Goal: Task Accomplishment & Management: Use online tool/utility

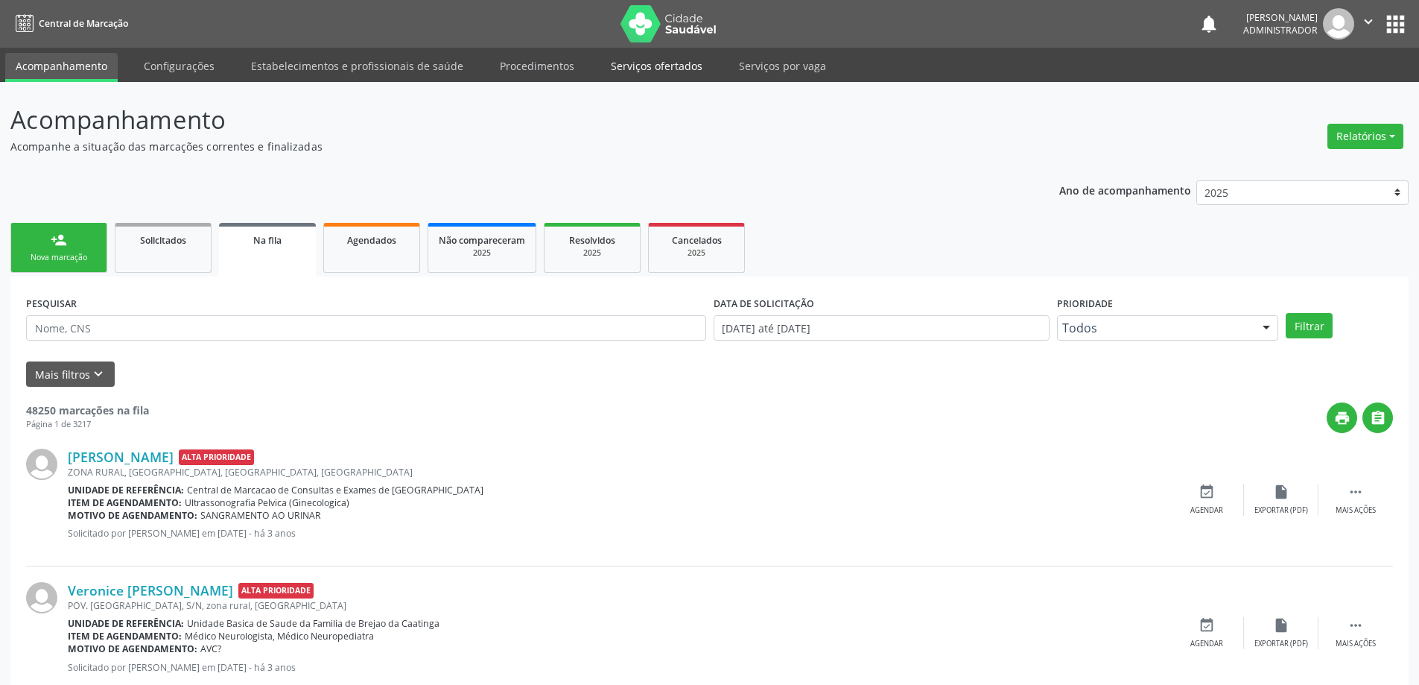
click at [639, 64] on link "Serviços ofertados" at bounding box center [656, 66] width 112 height 26
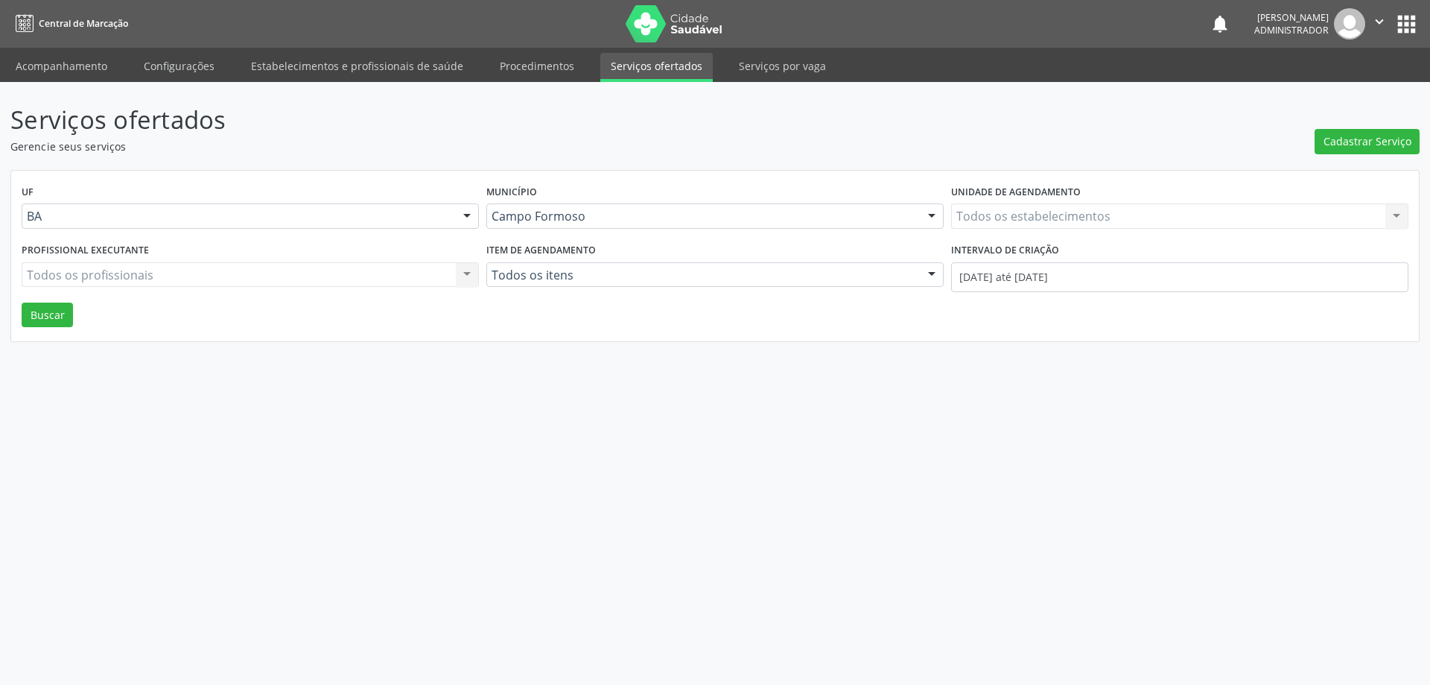
click at [1046, 218] on div "Todos os estabelecimentos Todos os estabelecimentos Nenhum resultado encontrado…" at bounding box center [1179, 215] width 457 height 25
type input "SAO FRAN"
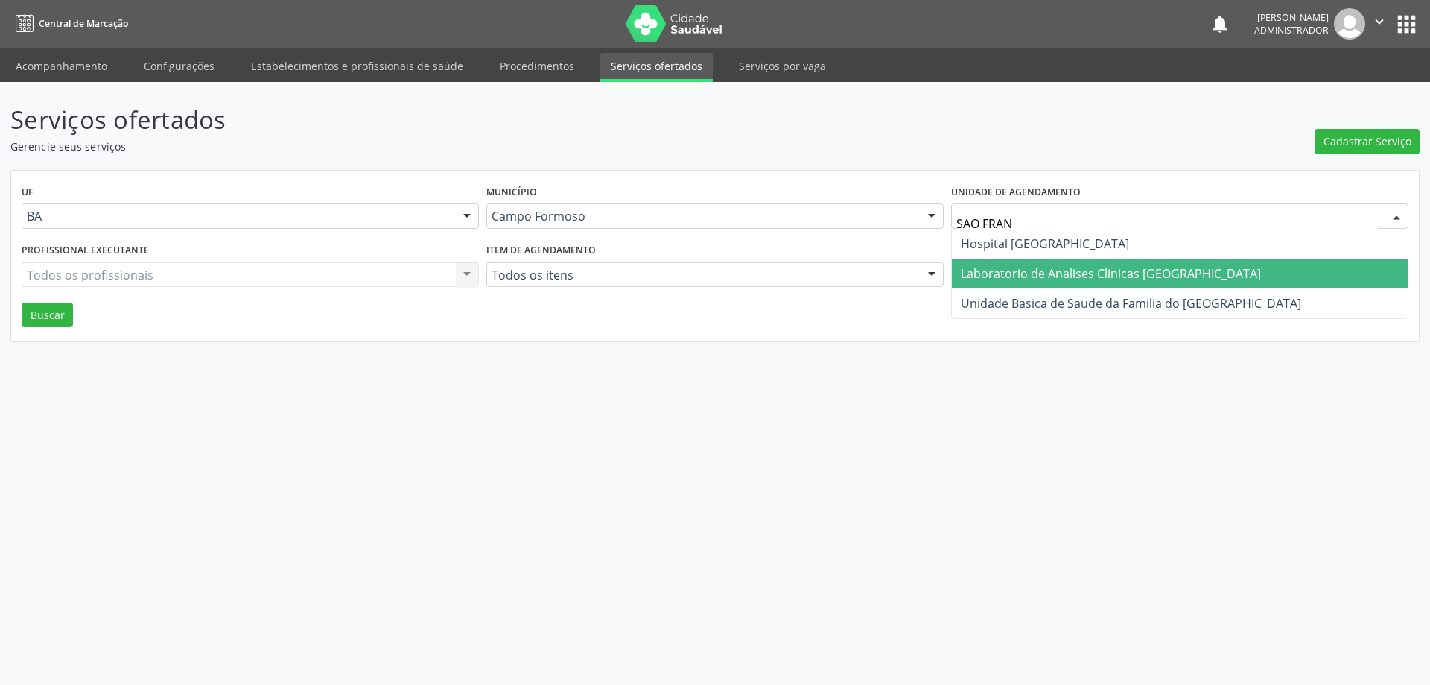
click at [997, 267] on span "Laboratorio de Analises Clinicas Sao Francisco" at bounding box center [1111, 273] width 300 height 16
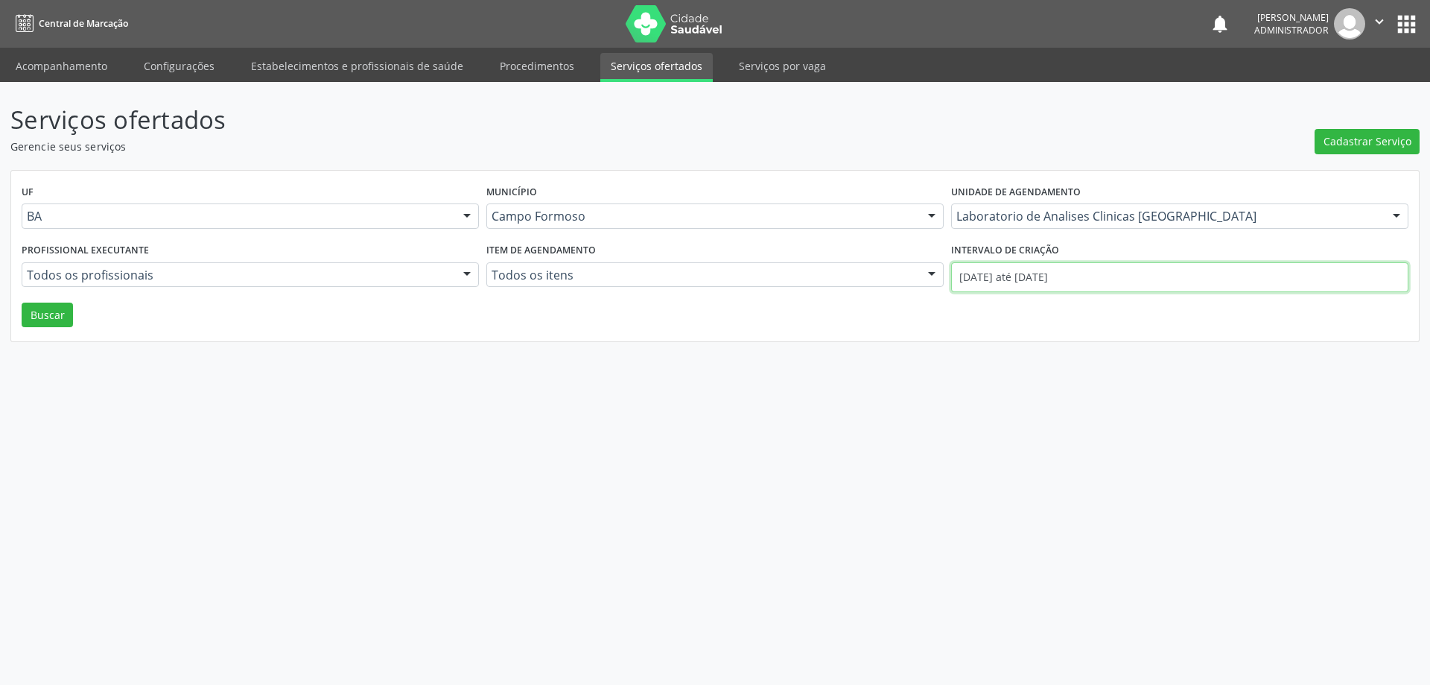
click at [1004, 275] on input "01/09/2025 até 05/09/2025" at bounding box center [1179, 277] width 457 height 30
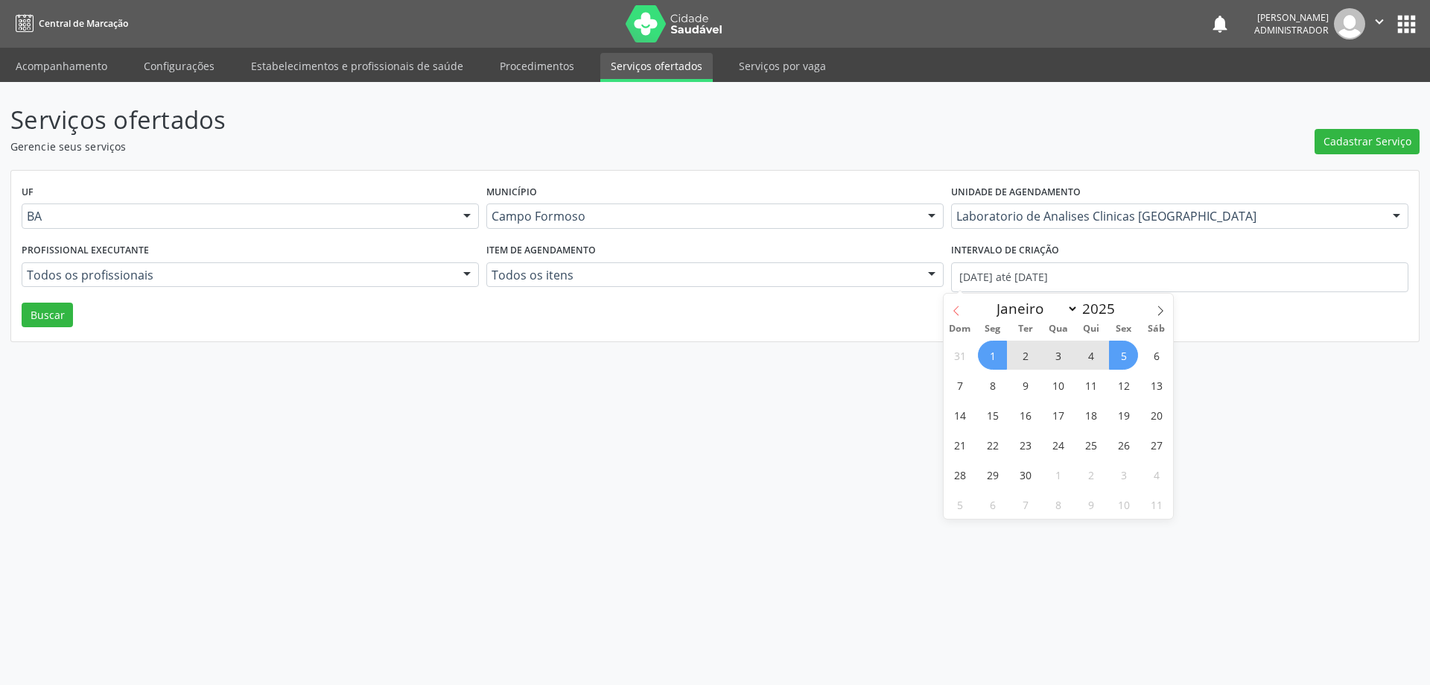
click at [956, 311] on icon at bounding box center [956, 310] width 10 height 10
select select "7"
click at [1118, 352] on span "1" at bounding box center [1123, 354] width 29 height 29
type input "01/08/2025"
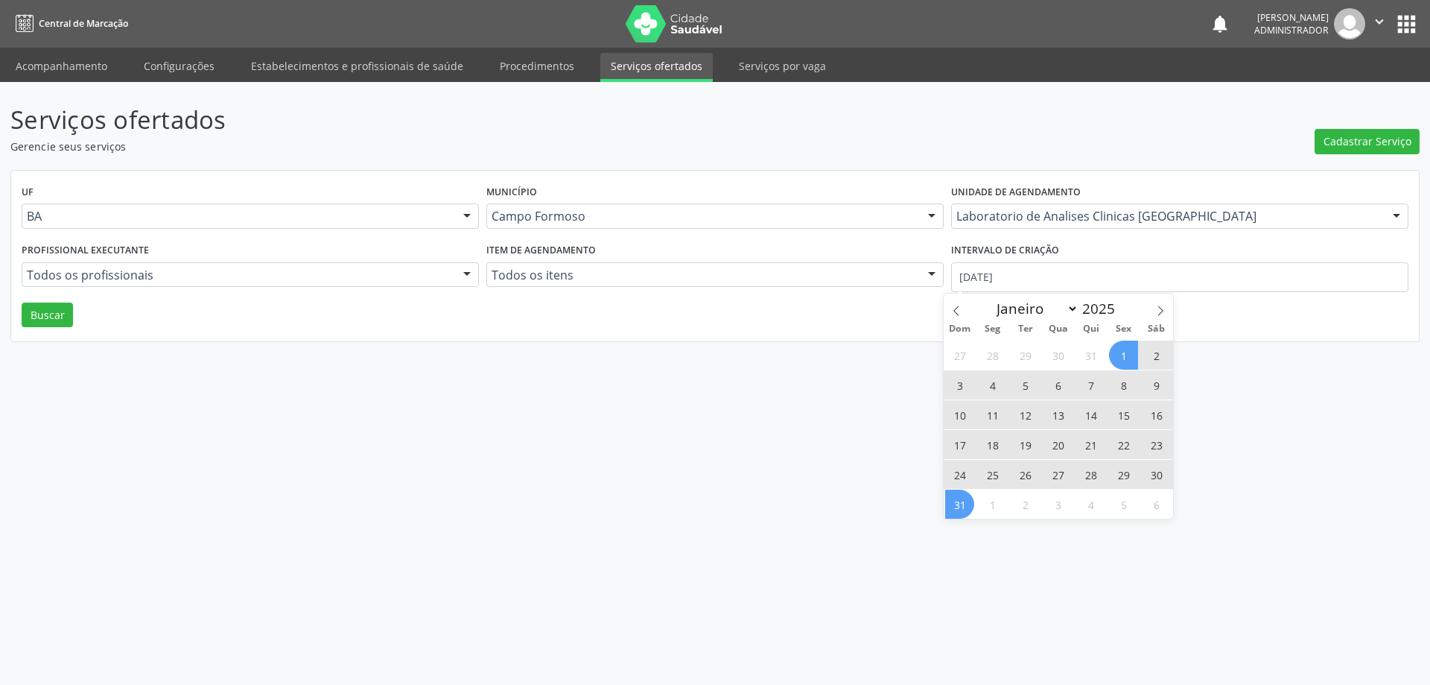
click at [963, 507] on span "31" at bounding box center [959, 503] width 29 height 29
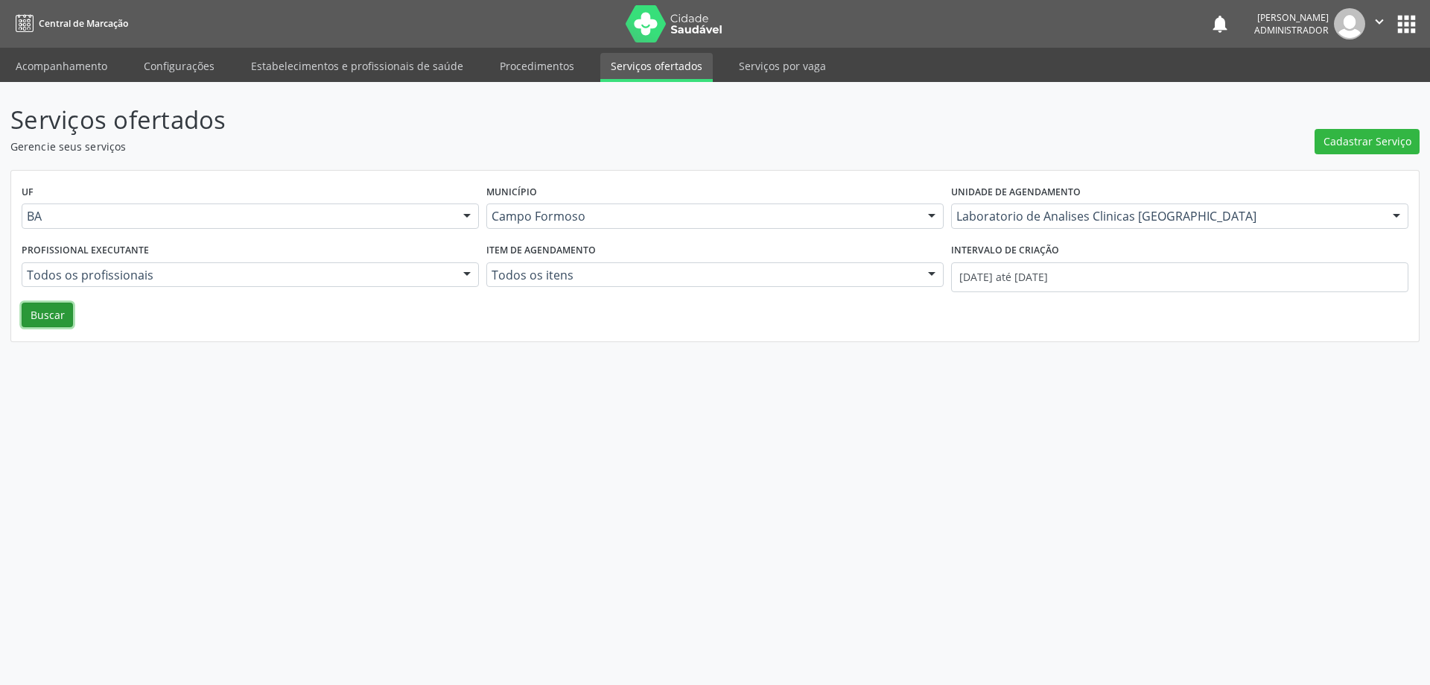
click at [39, 322] on button "Buscar" at bounding box center [47, 314] width 51 height 25
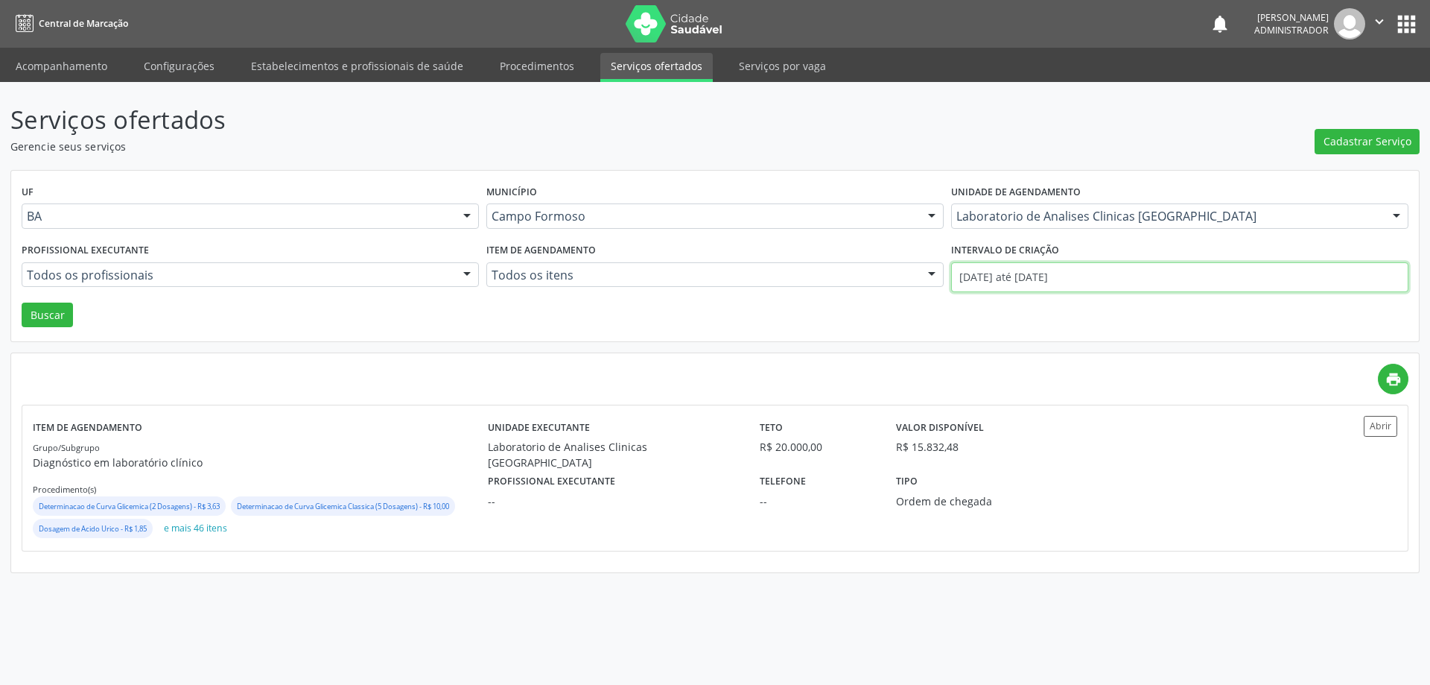
click at [1013, 270] on input "01/08/2025 até 31/08/2025" at bounding box center [1179, 277] width 457 height 30
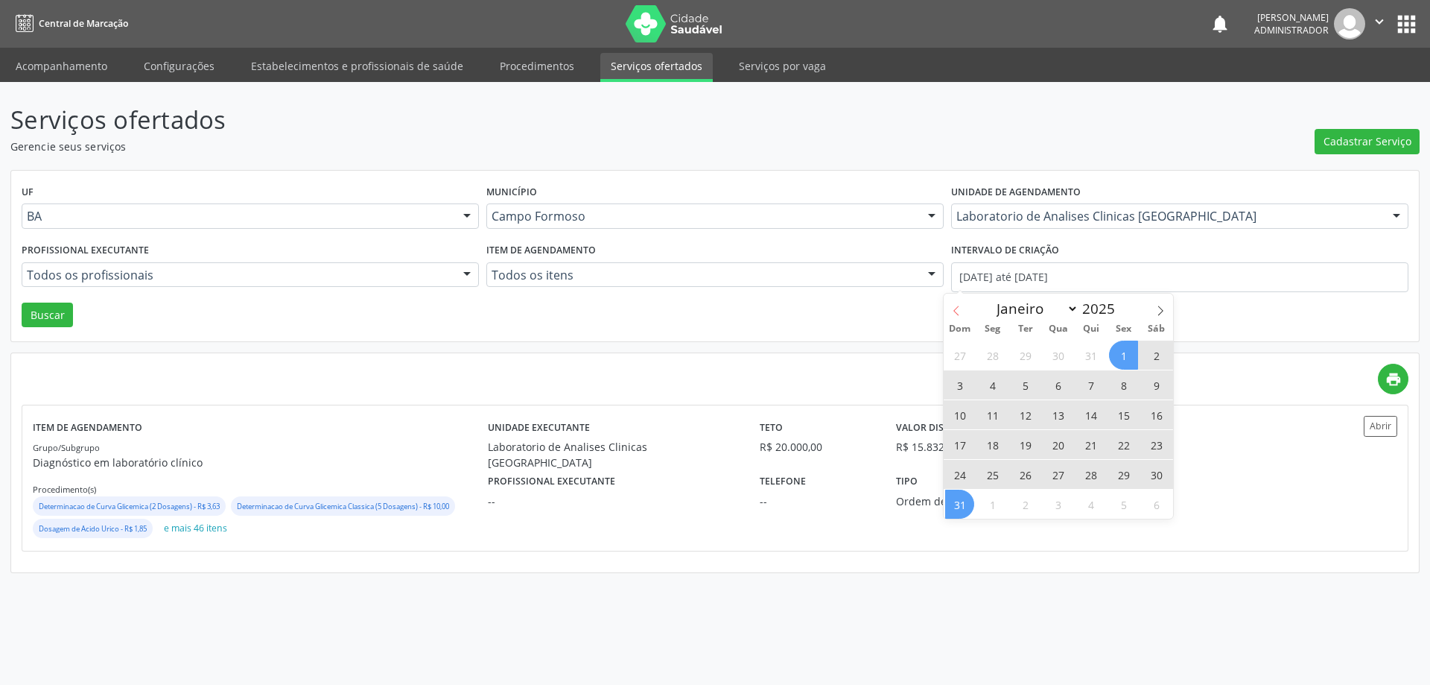
click at [951, 307] on icon at bounding box center [956, 310] width 10 height 10
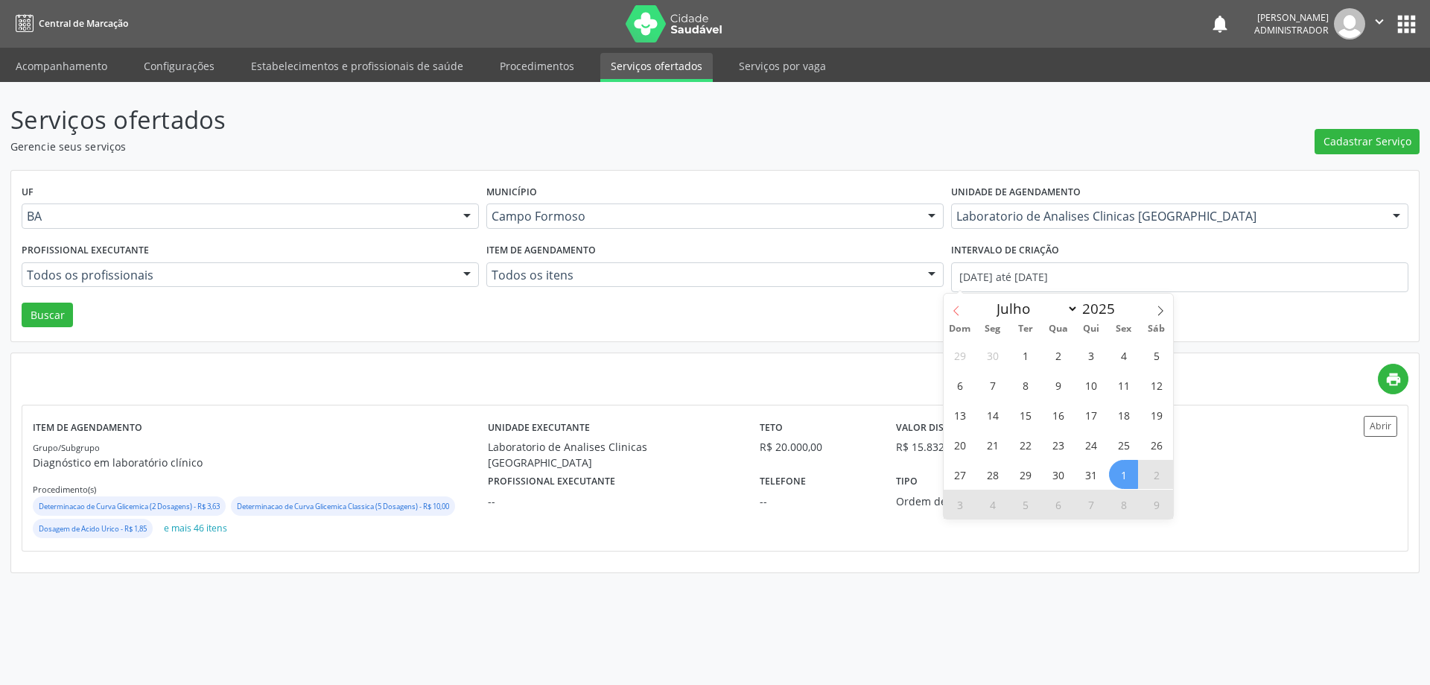
click at [951, 307] on icon at bounding box center [956, 310] width 10 height 10
select select "5"
click at [960, 352] on span "1" at bounding box center [959, 354] width 29 height 29
type input "01/06/2025"
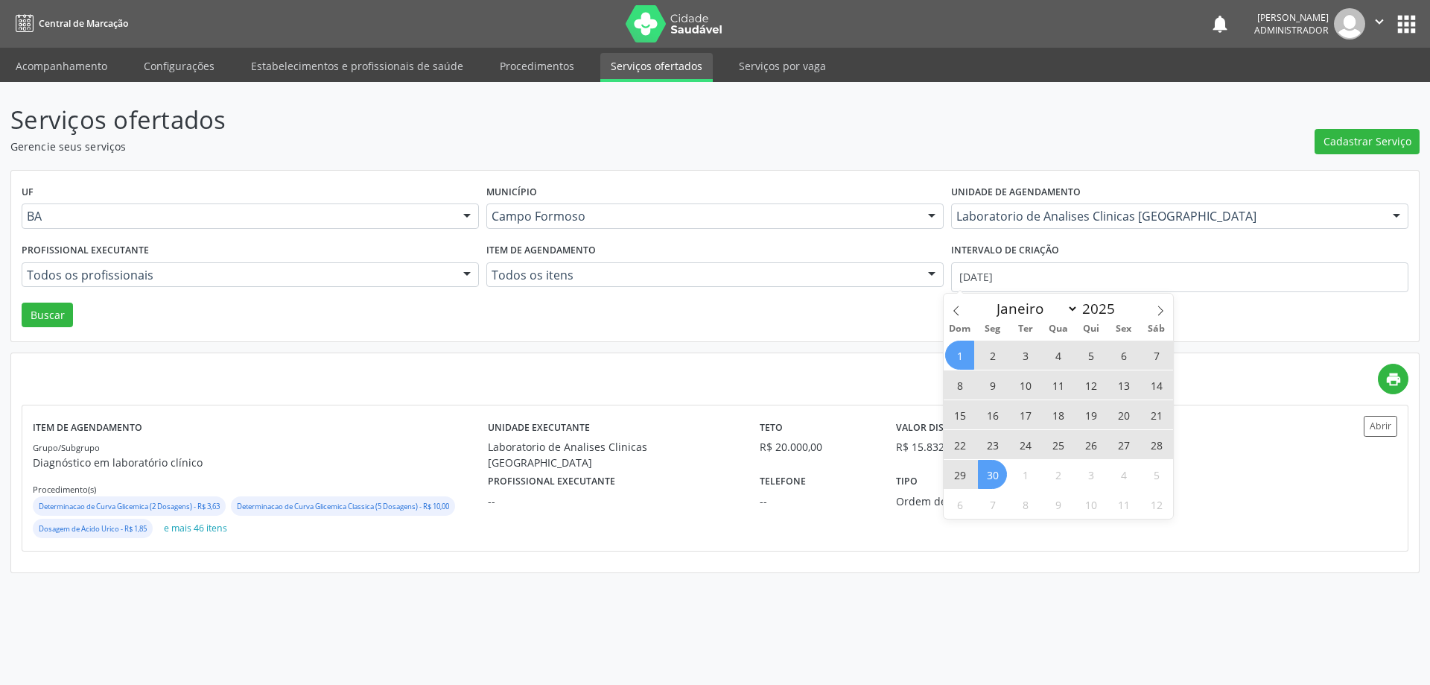
click at [998, 473] on span "30" at bounding box center [992, 474] width 29 height 29
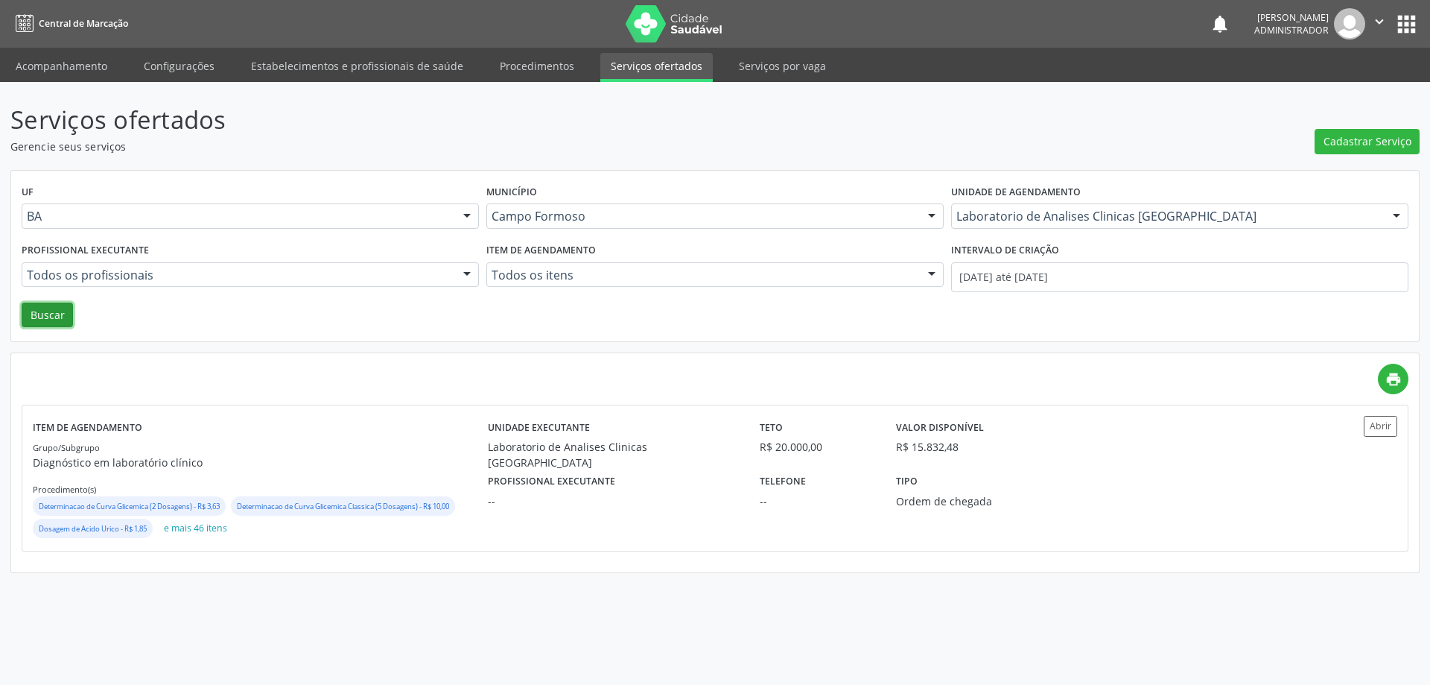
click at [40, 308] on button "Buscar" at bounding box center [47, 314] width 51 height 25
click at [53, 71] on link "Acompanhamento" at bounding box center [61, 66] width 112 height 26
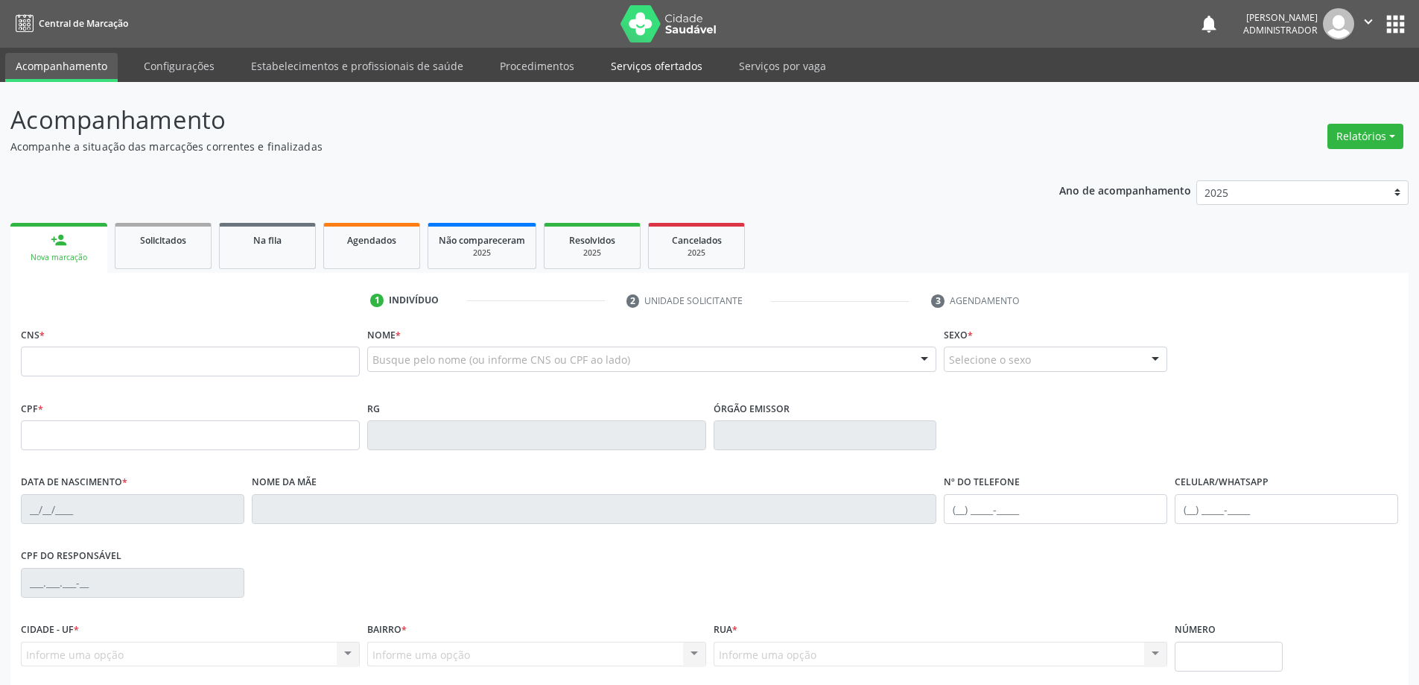
click at [616, 68] on link "Serviços ofertados" at bounding box center [656, 66] width 112 height 26
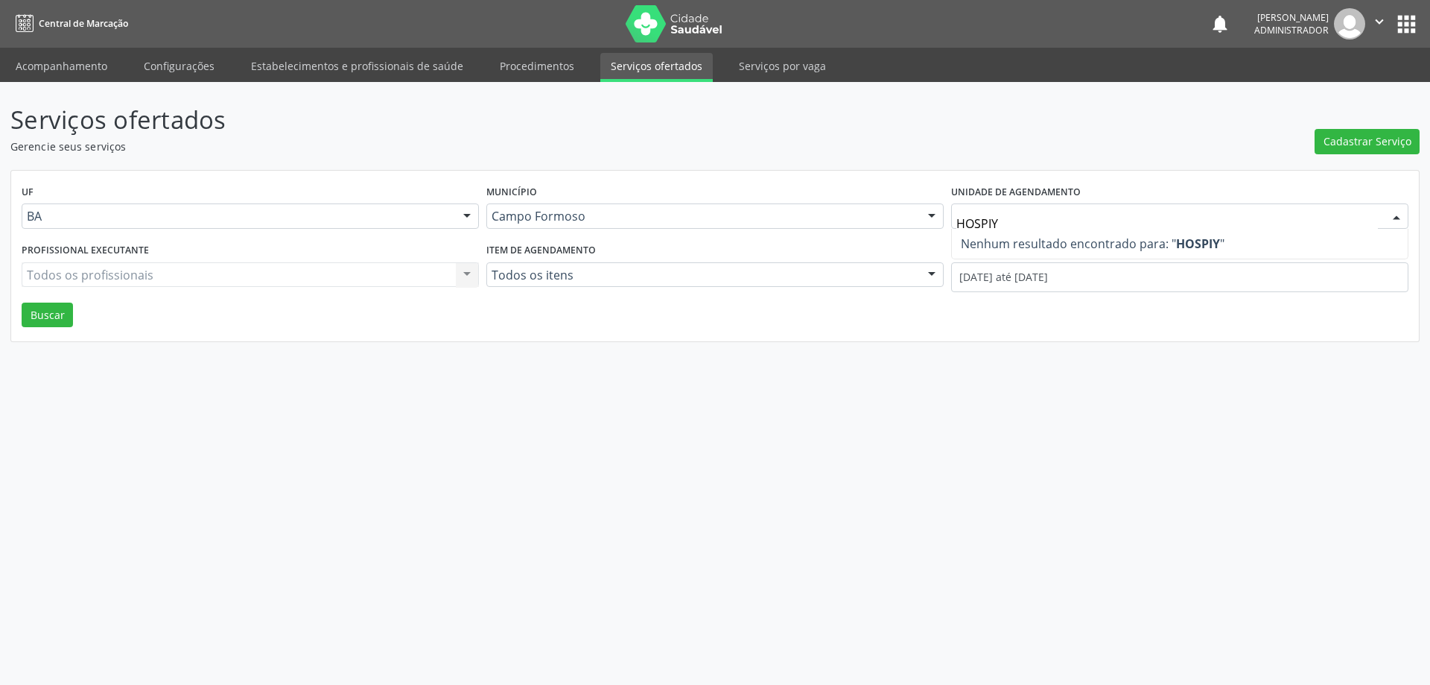
type input "HOSPI"
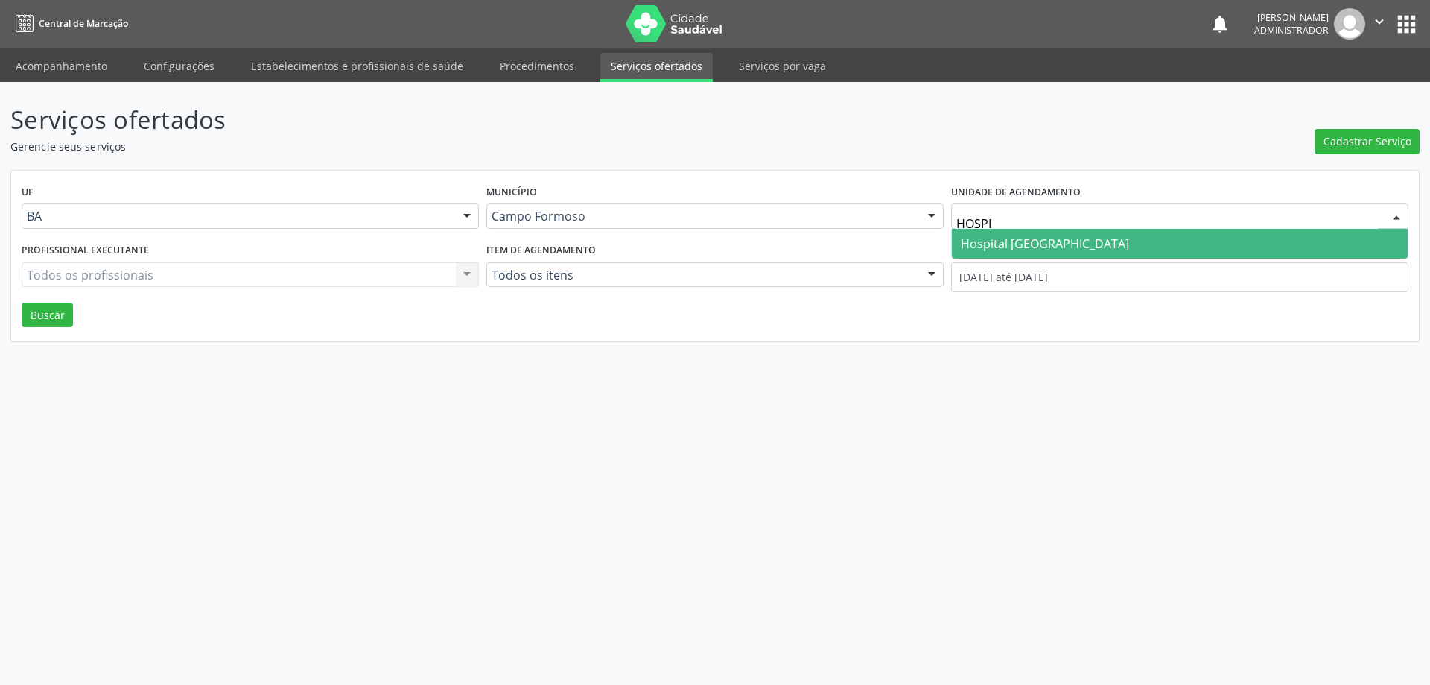
click at [1144, 241] on span "Hospital [GEOGRAPHIC_DATA]" at bounding box center [1180, 244] width 456 height 30
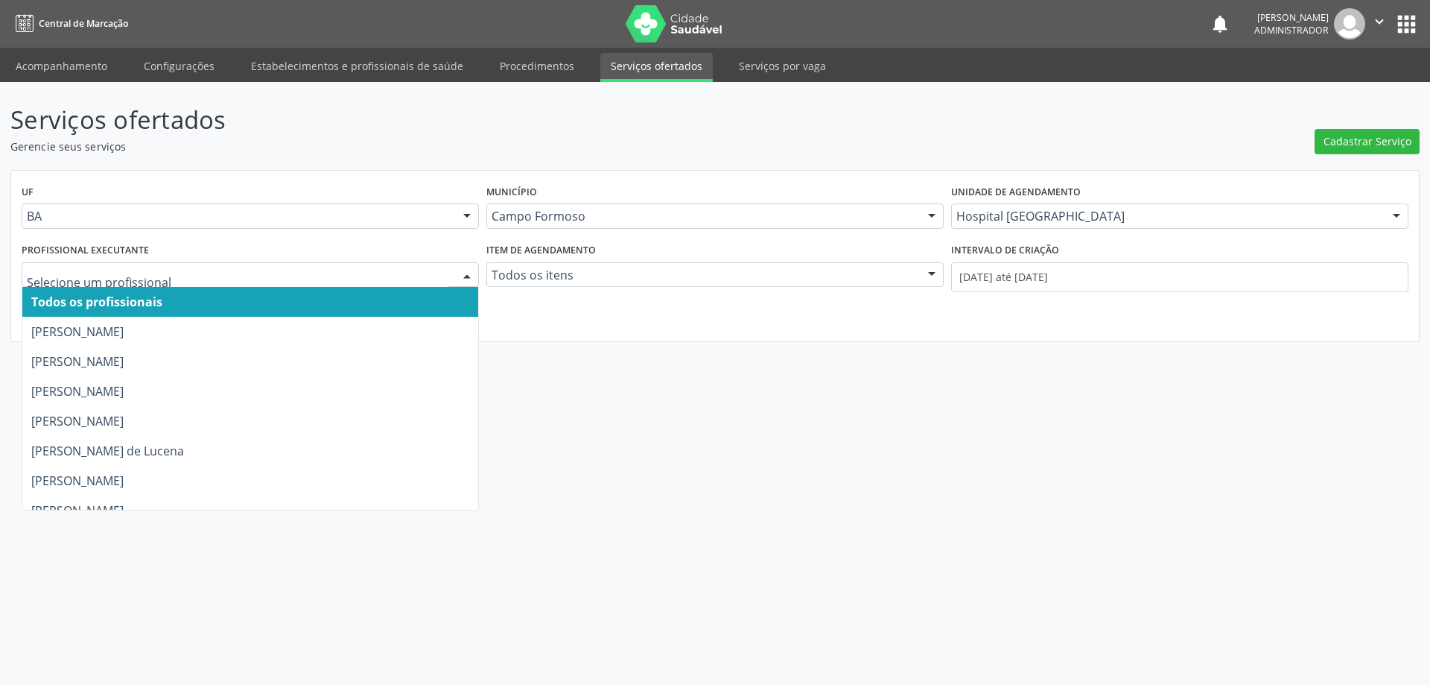
click at [462, 272] on div at bounding box center [467, 275] width 22 height 25
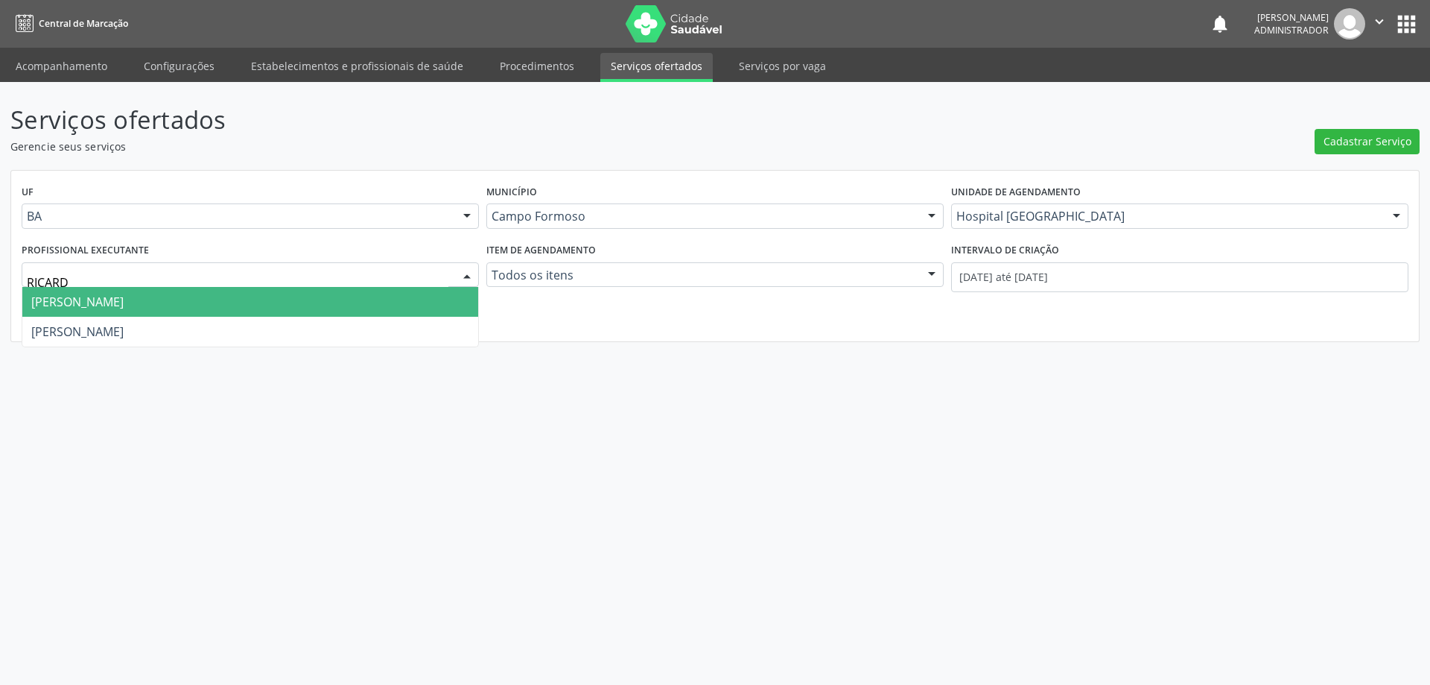
type input "RICARDO"
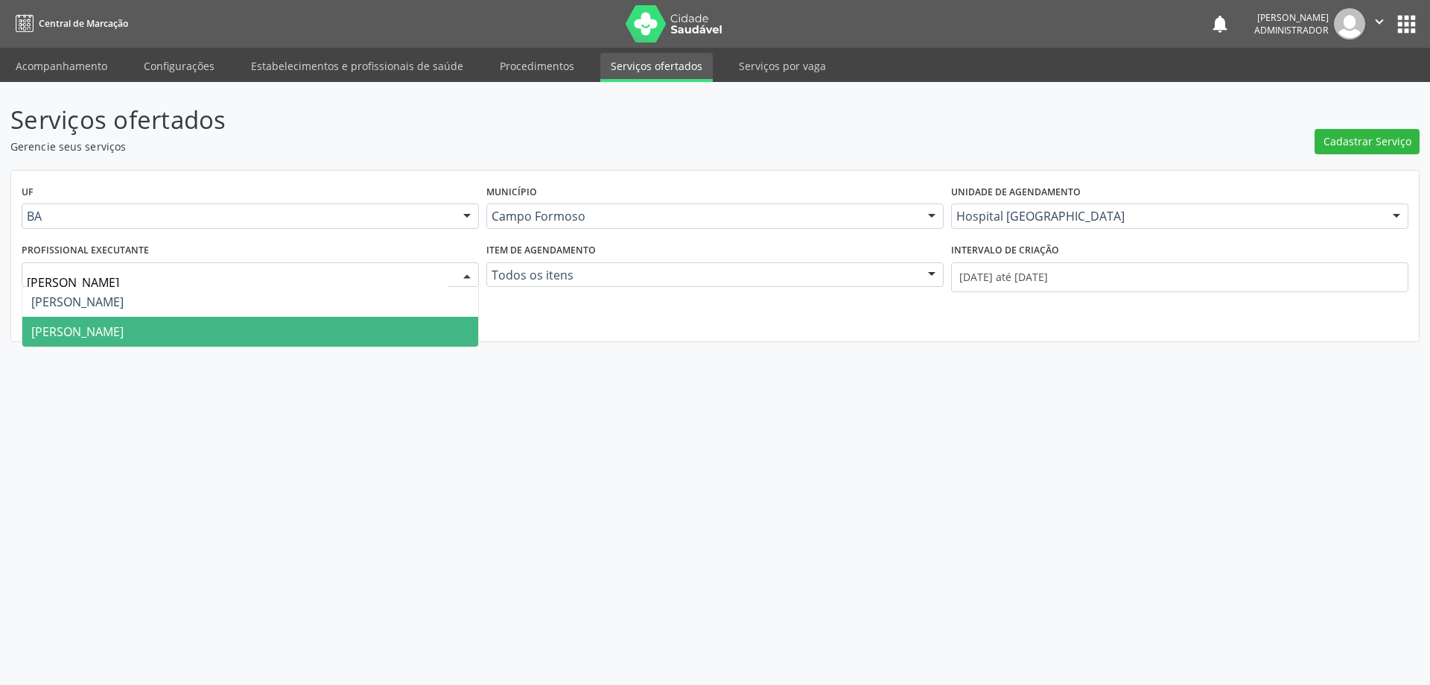
click at [124, 334] on span "Ricardo Sampaio Boaventura" at bounding box center [77, 331] width 92 height 16
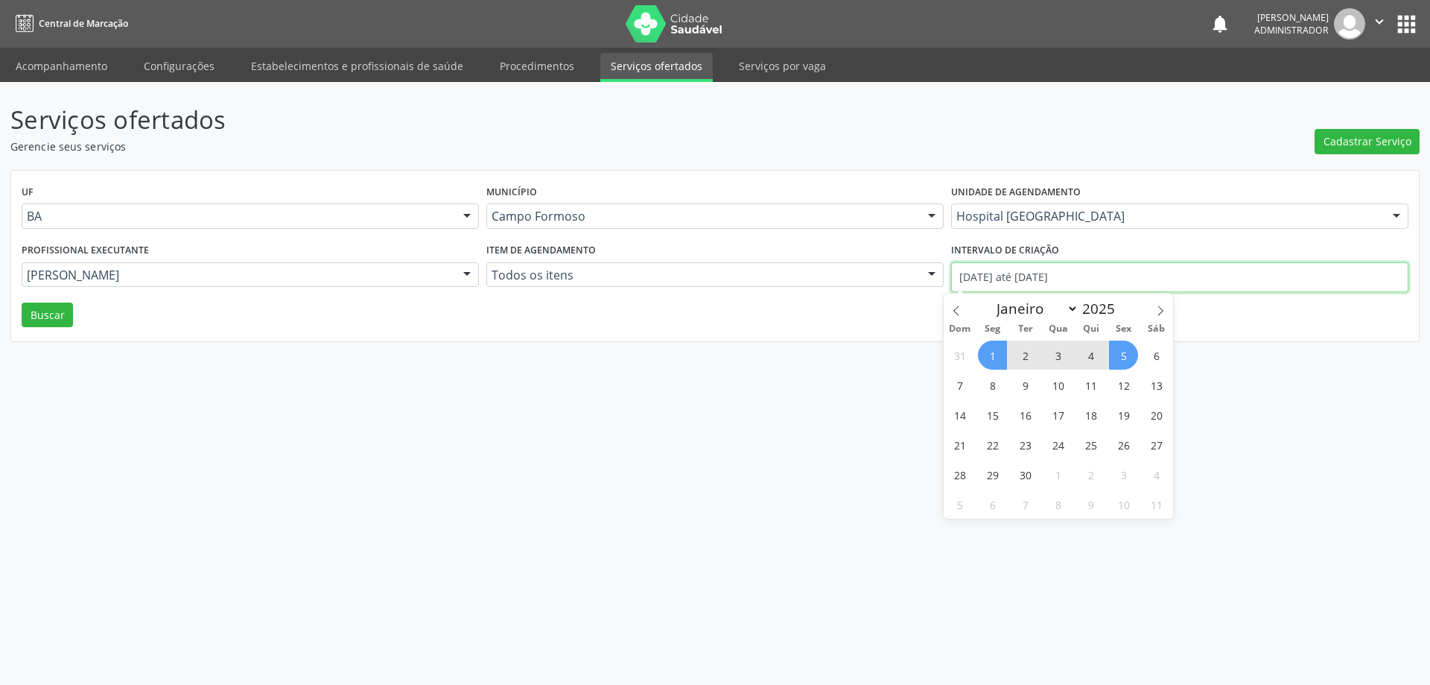
click at [1009, 275] on input "01/09/2025 até 05/09/2025" at bounding box center [1179, 277] width 457 height 30
click at [954, 307] on icon at bounding box center [956, 310] width 10 height 10
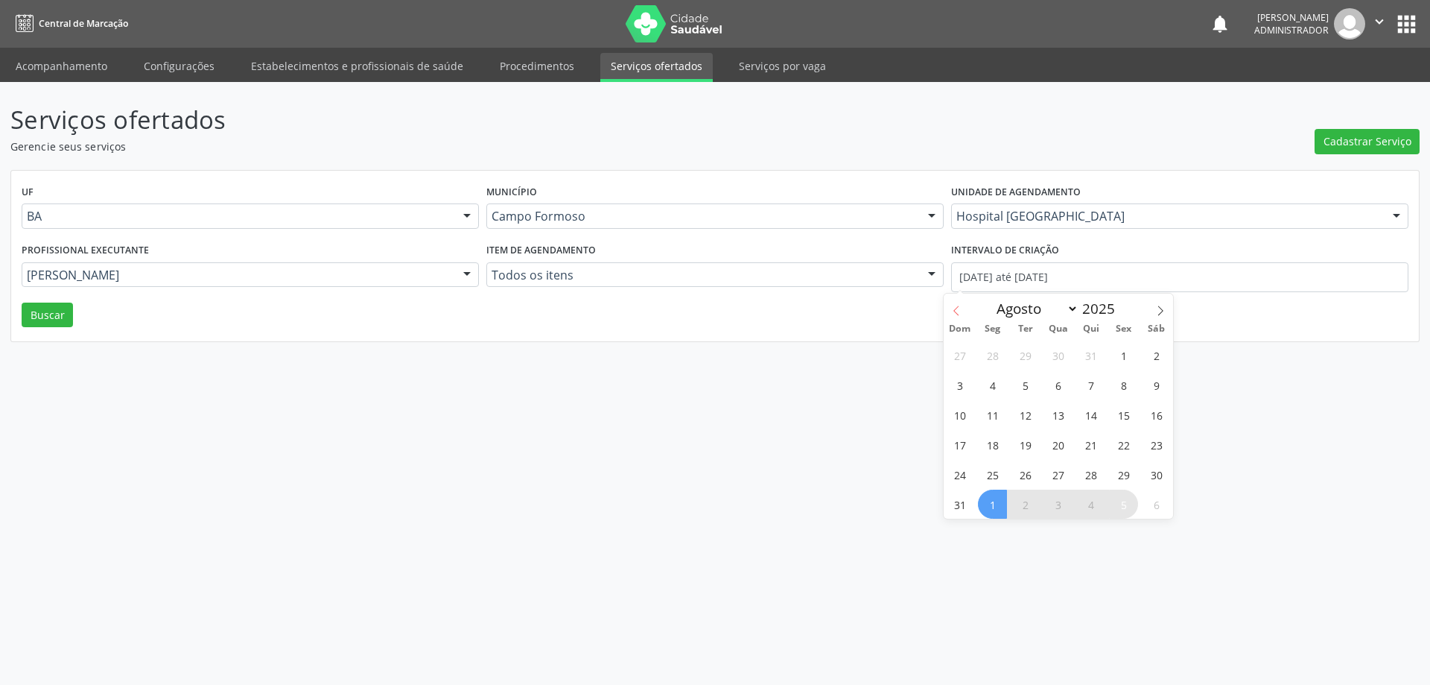
click at [954, 307] on icon at bounding box center [956, 310] width 10 height 10
click at [955, 307] on icon at bounding box center [956, 310] width 10 height 10
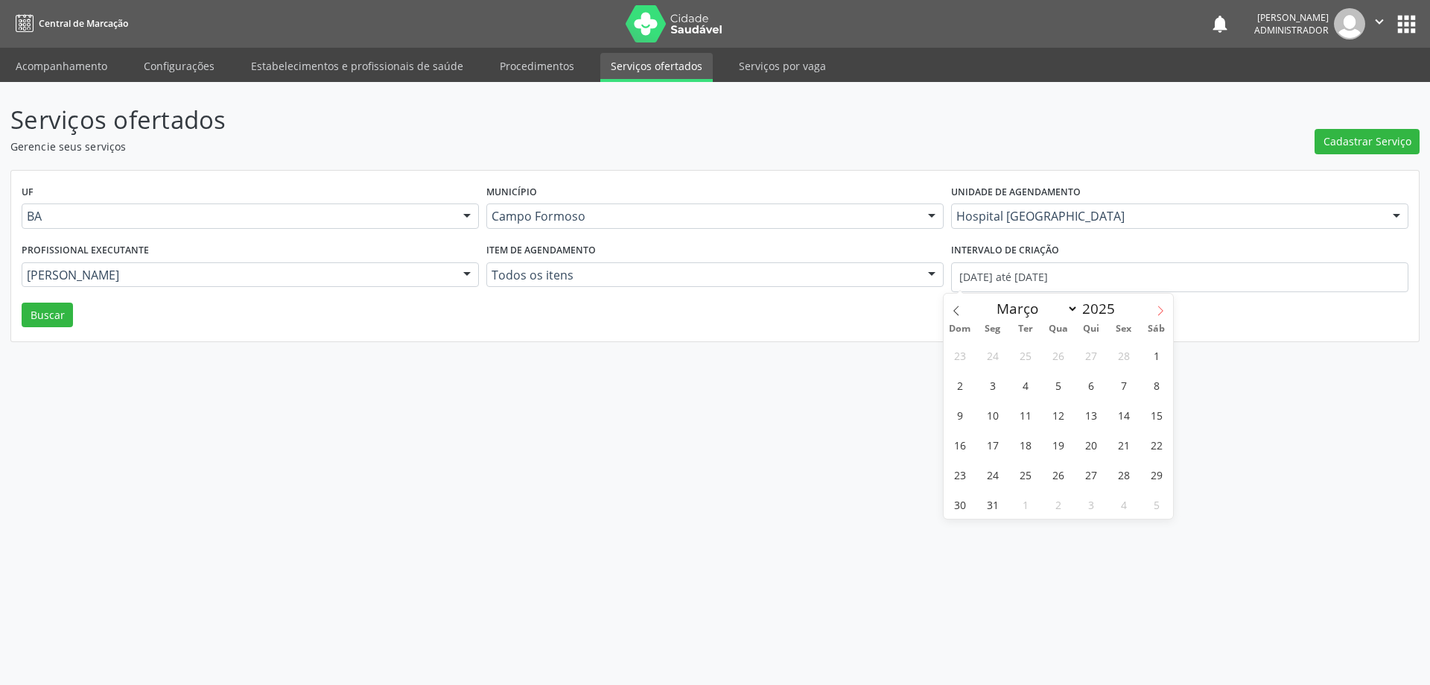
click at [1157, 302] on span at bounding box center [1160, 306] width 25 height 25
select select "3"
click at [1026, 353] on span "1" at bounding box center [1025, 354] width 29 height 29
type input "01/04/2025"
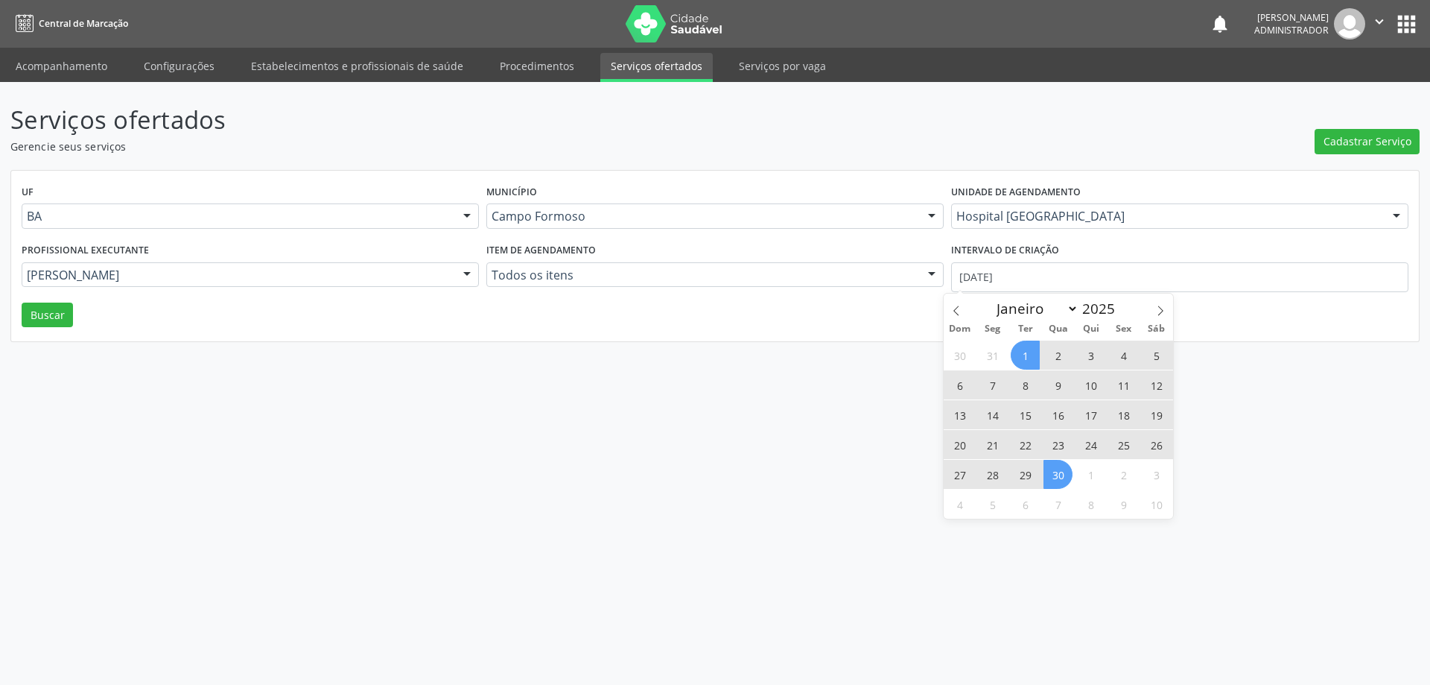
click at [1057, 475] on span "30" at bounding box center [1058, 474] width 29 height 29
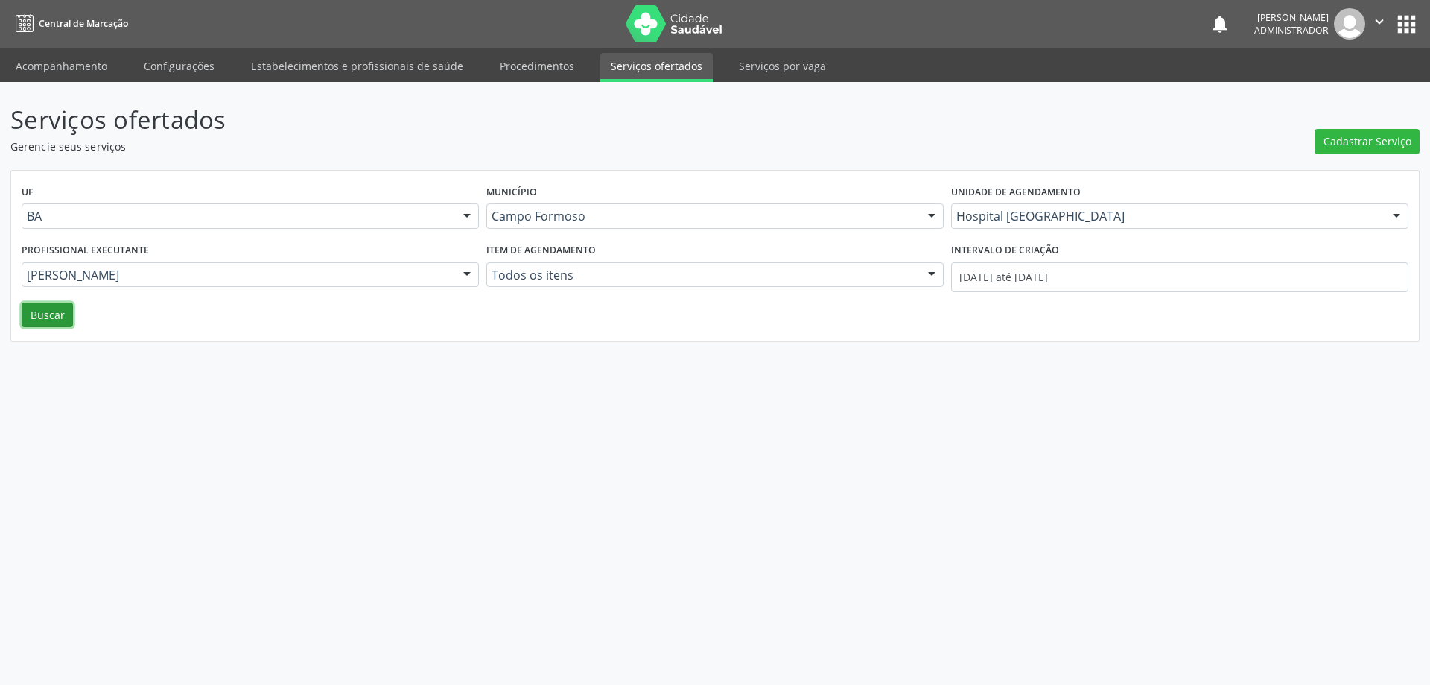
click at [42, 320] on button "Buscar" at bounding box center [47, 314] width 51 height 25
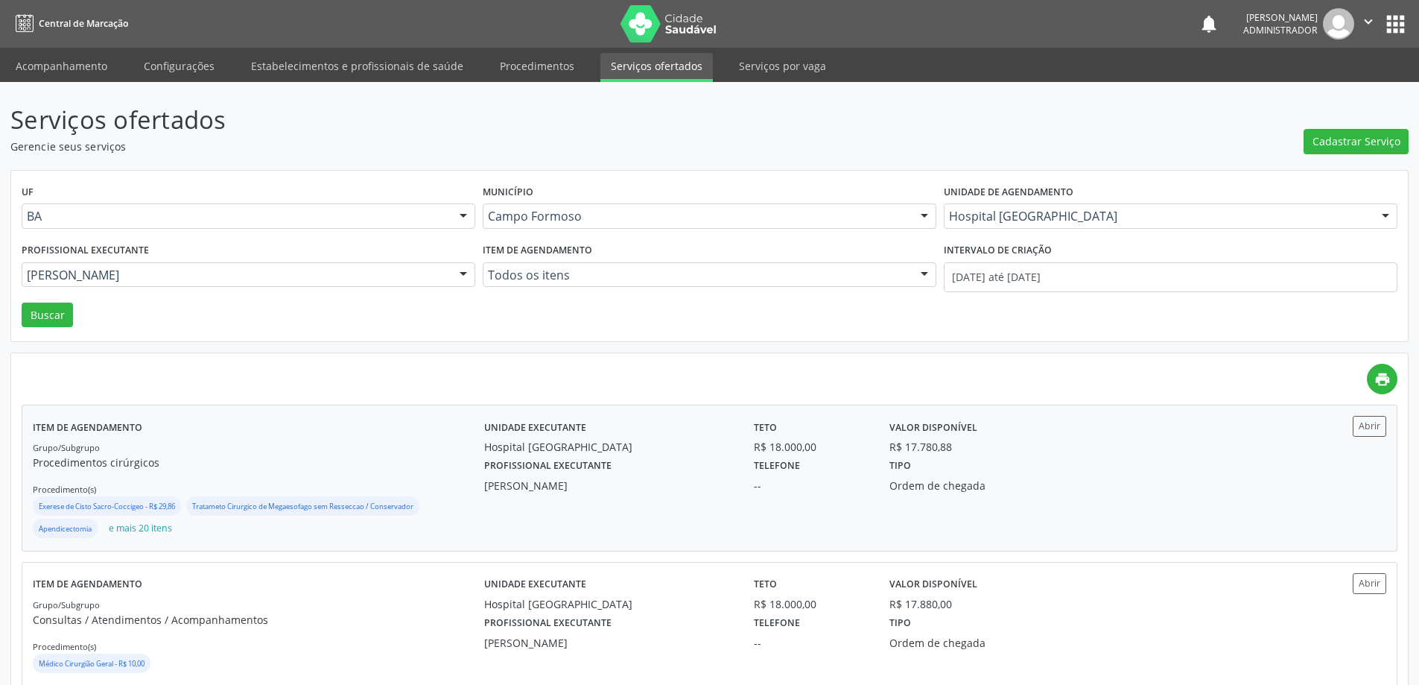
scroll to position [34, 0]
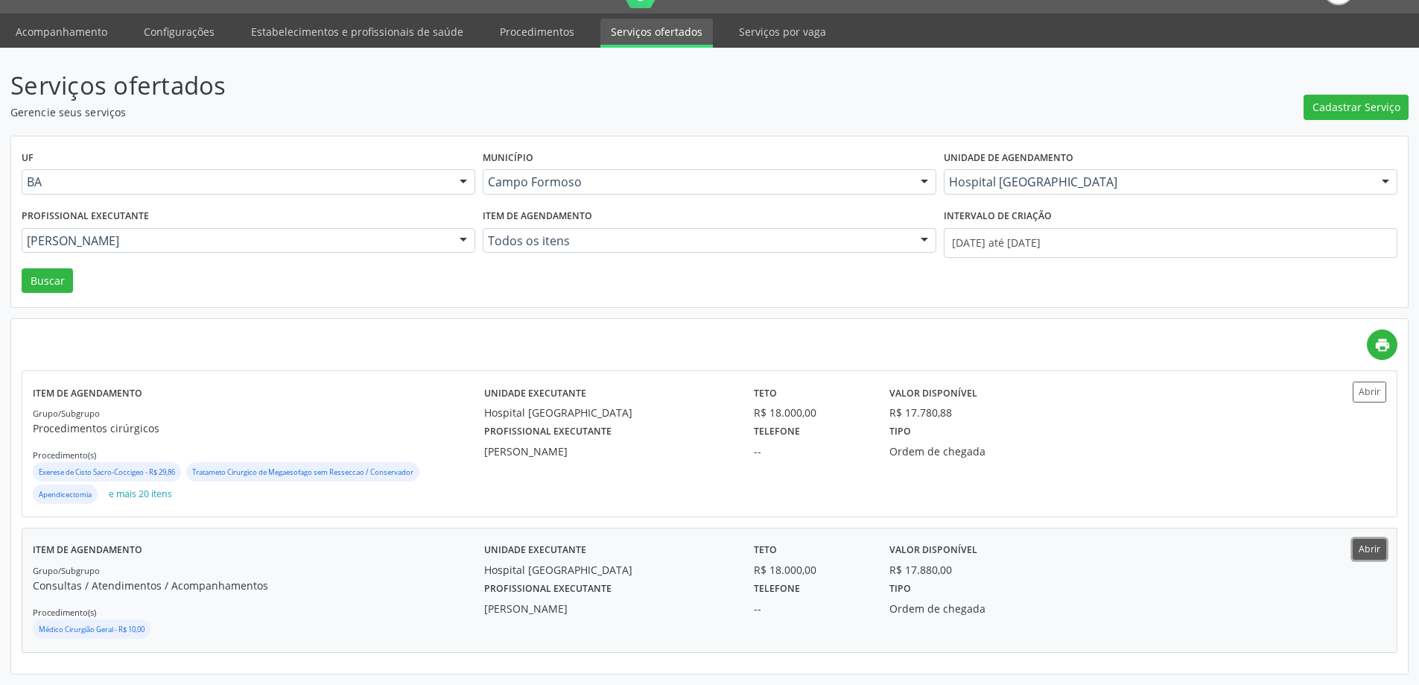
click at [1376, 548] on button "Abrir" at bounding box center [1370, 549] width 34 height 20
click at [1372, 545] on button "Abrir" at bounding box center [1370, 549] width 34 height 20
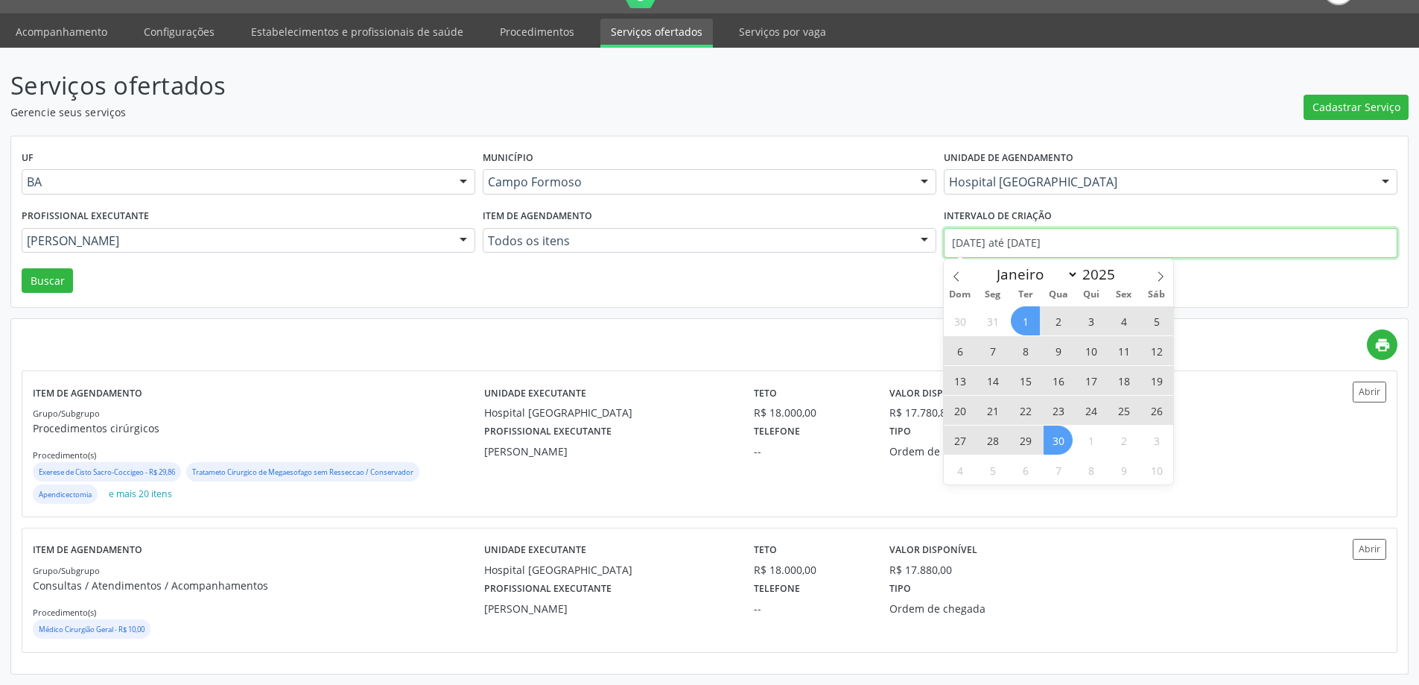
click at [1018, 241] on input "01/04/2025 até 30/04/2025" at bounding box center [1171, 243] width 454 height 30
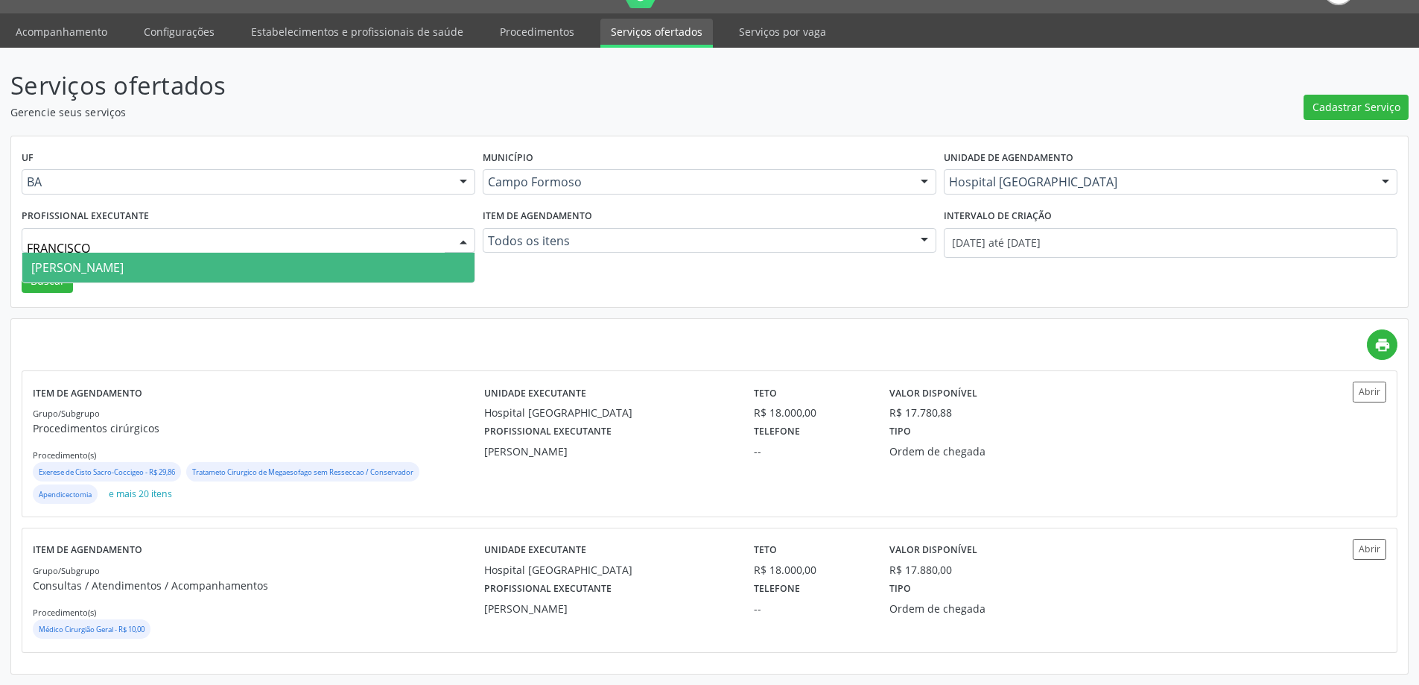
click at [387, 259] on span "Francisco Carlos Lustiago Junior" at bounding box center [248, 268] width 452 height 30
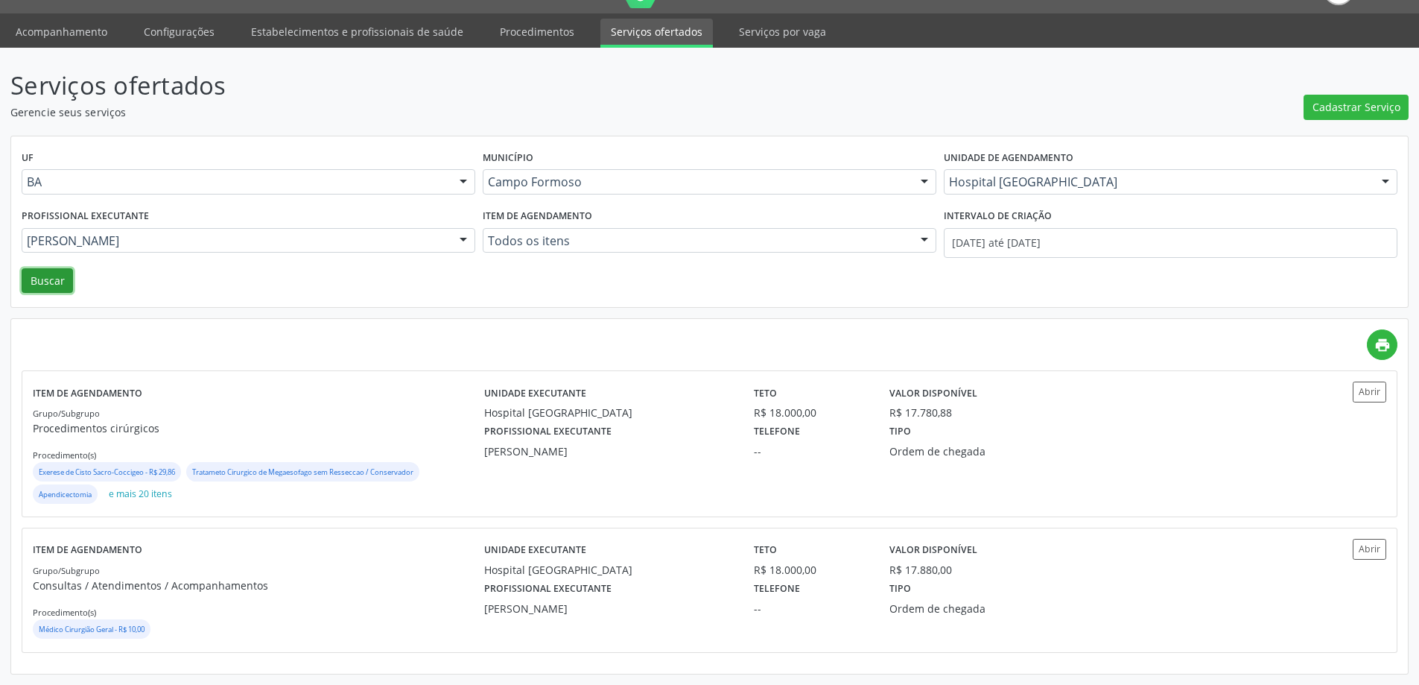
click at [44, 273] on button "Buscar" at bounding box center [47, 280] width 51 height 25
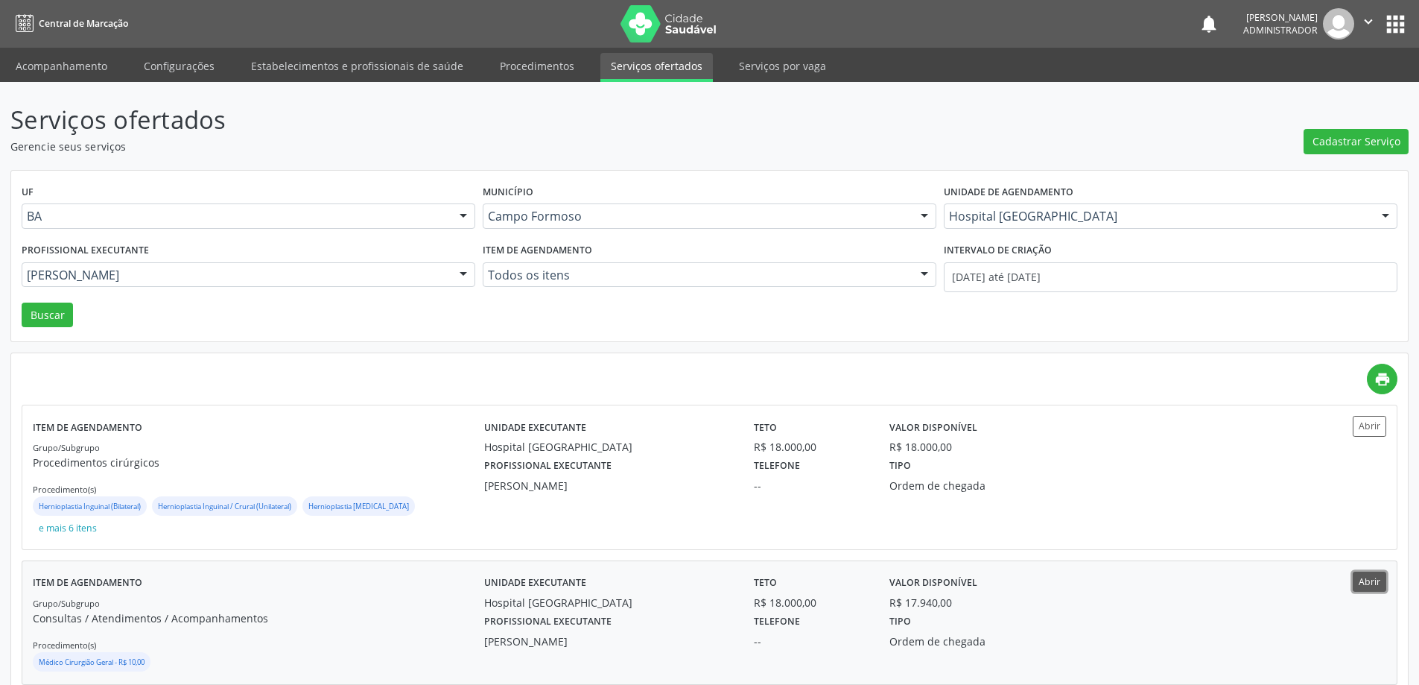
click at [1369, 571] on button "Abrir" at bounding box center [1370, 581] width 34 height 20
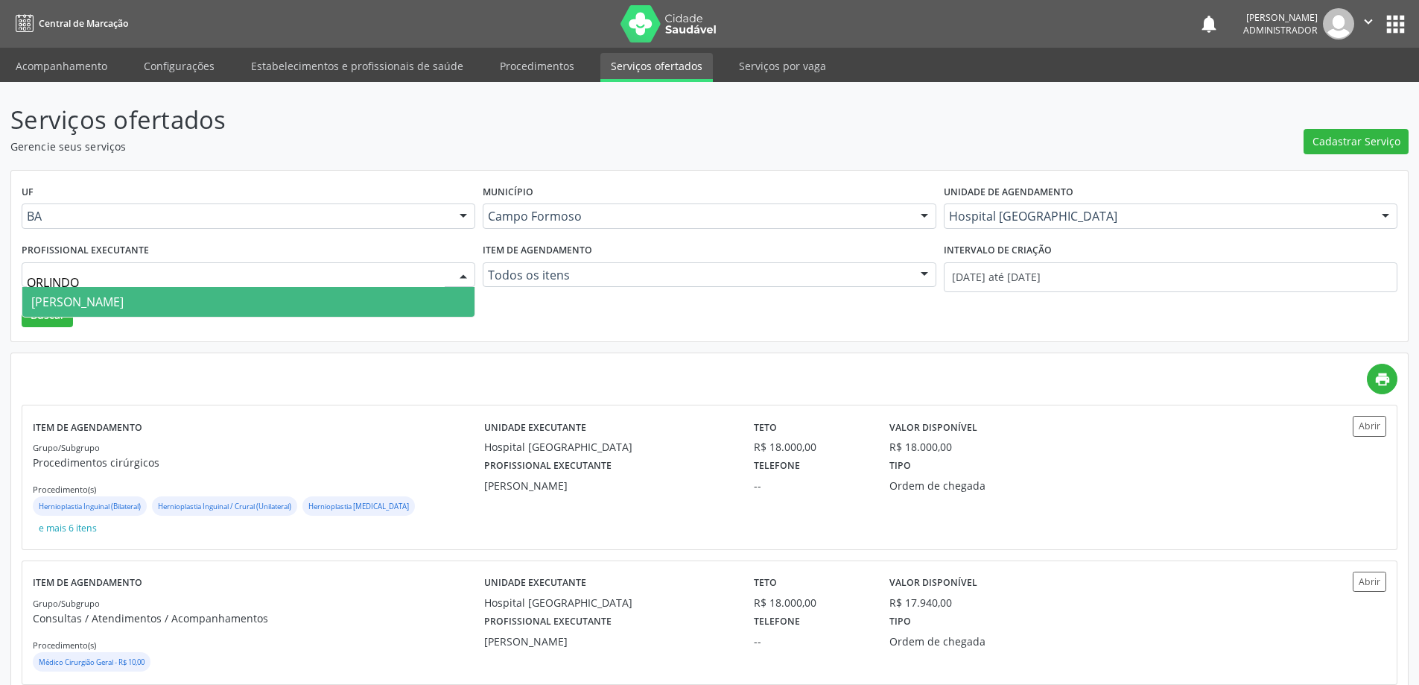
click at [399, 295] on span "Orlindo Carvalho dos Santos" at bounding box center [248, 302] width 452 height 30
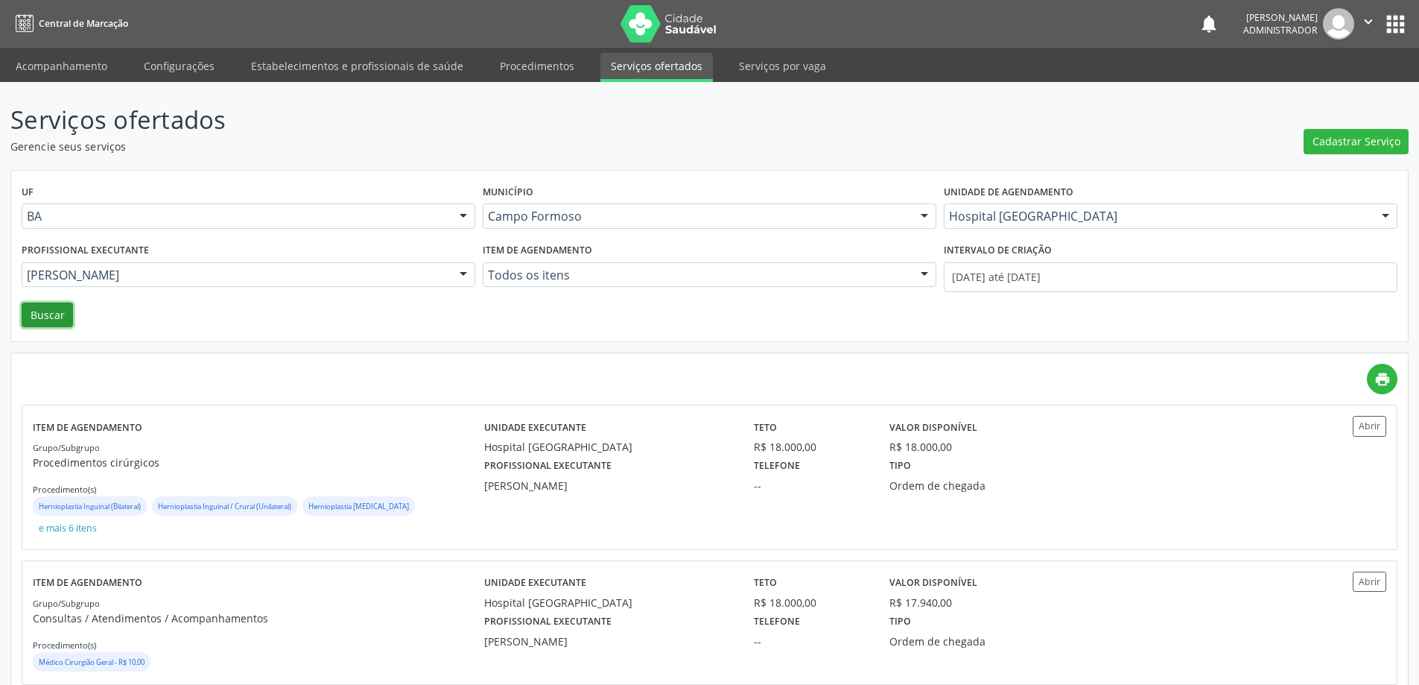
click at [46, 312] on button "Buscar" at bounding box center [47, 314] width 51 height 25
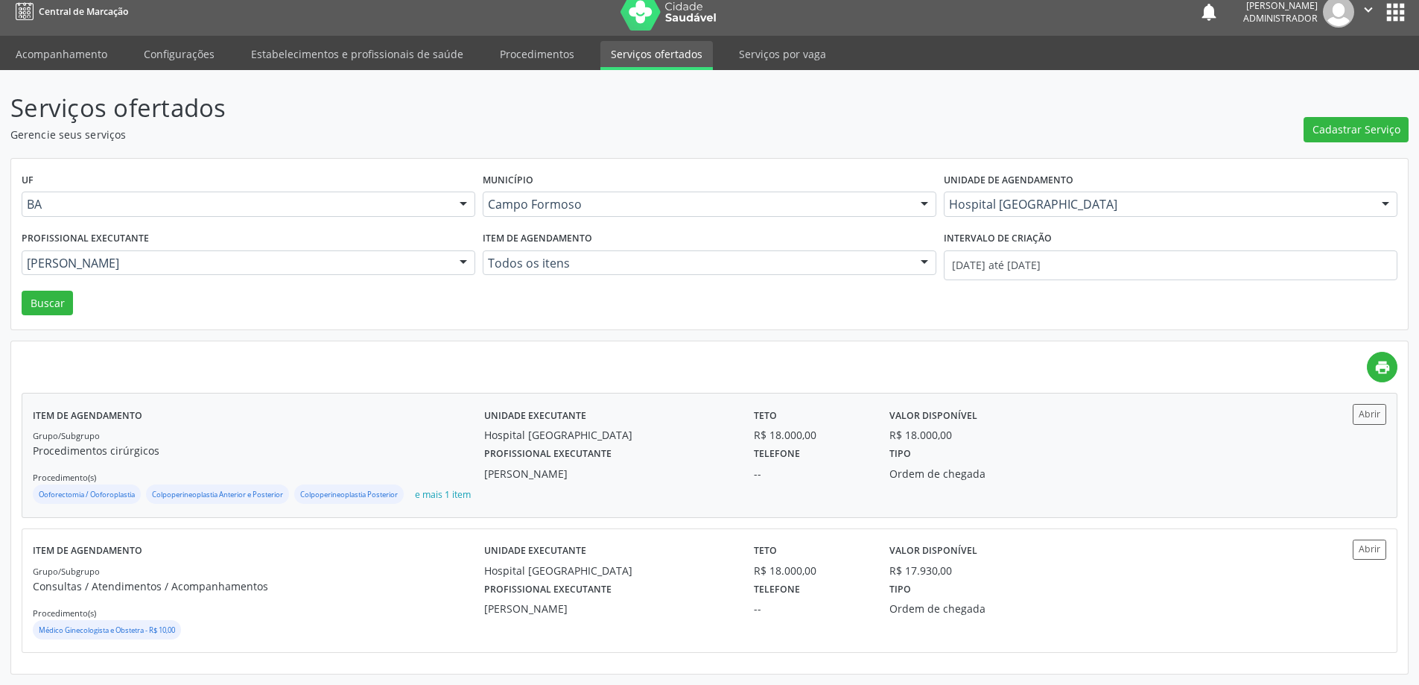
scroll to position [32, 0]
click at [1369, 543] on button "Abrir" at bounding box center [1370, 549] width 34 height 20
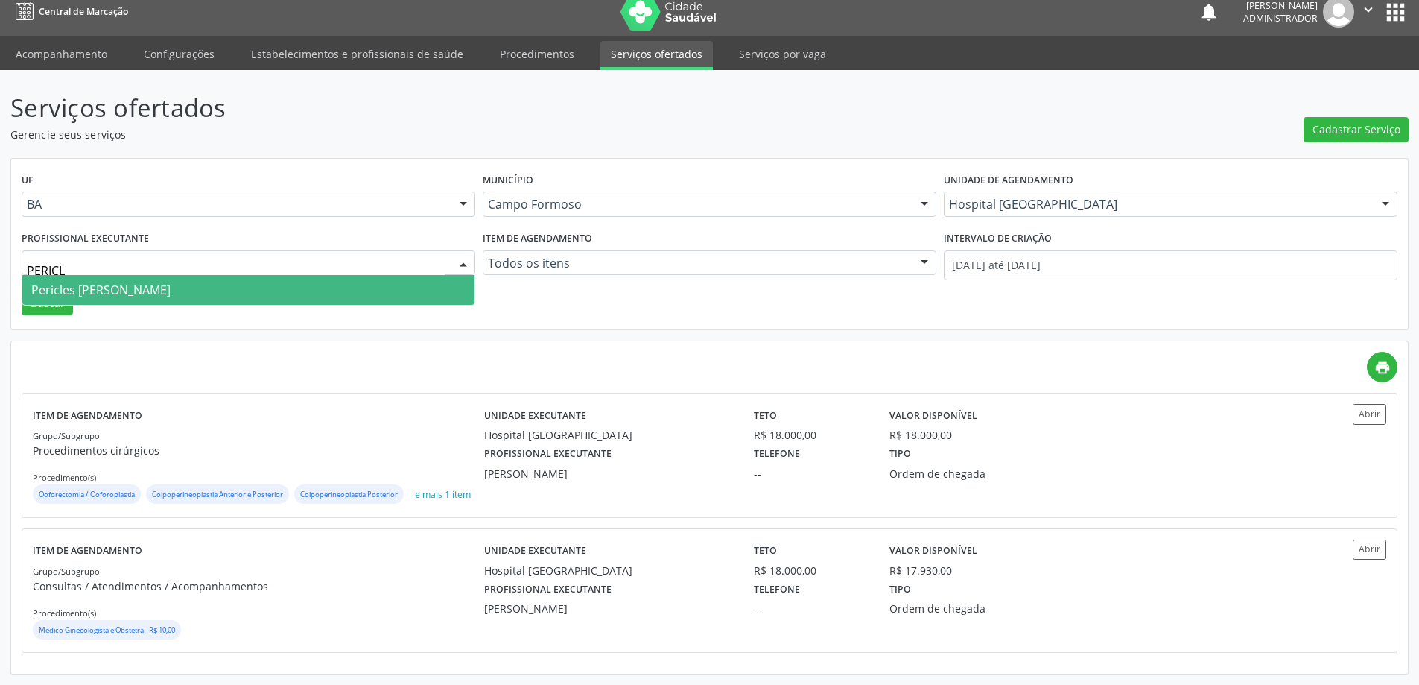
type input "PERICLE"
click at [345, 275] on span "Pericles [PERSON_NAME]" at bounding box center [248, 290] width 452 height 30
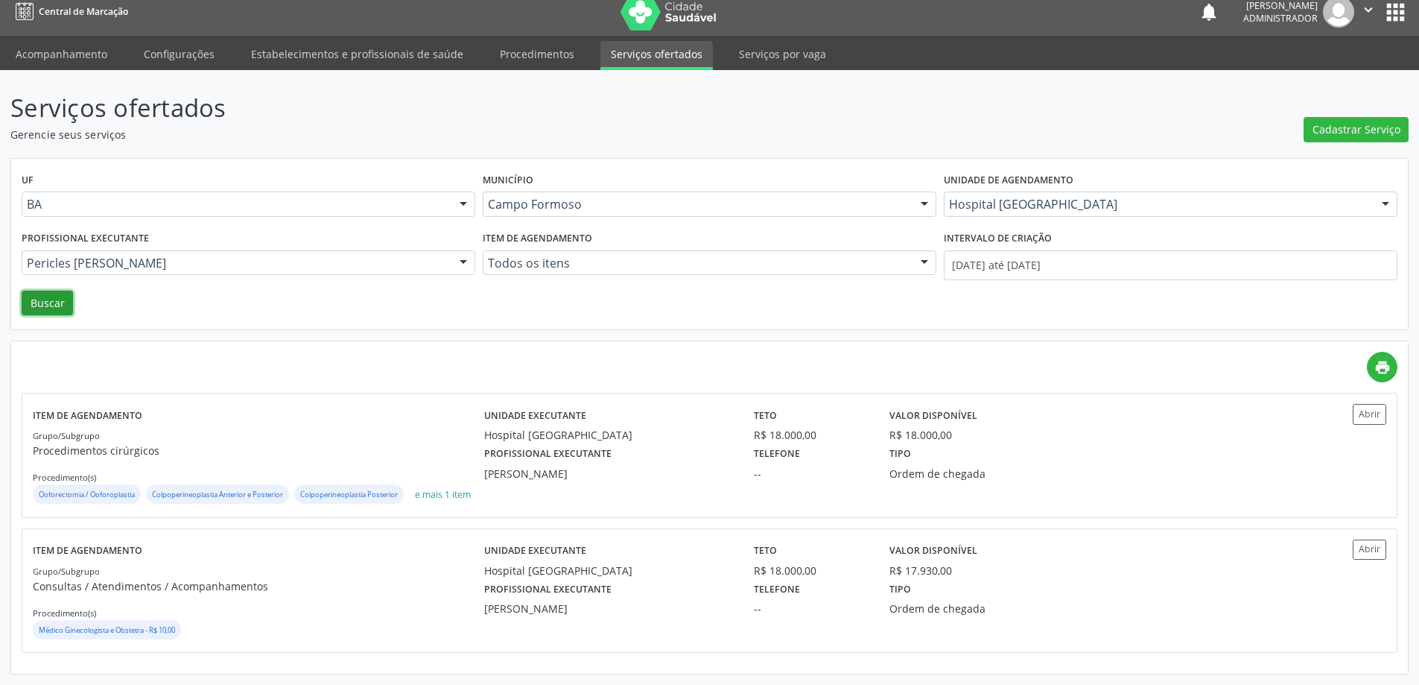
click at [45, 291] on button "Buscar" at bounding box center [47, 303] width 51 height 25
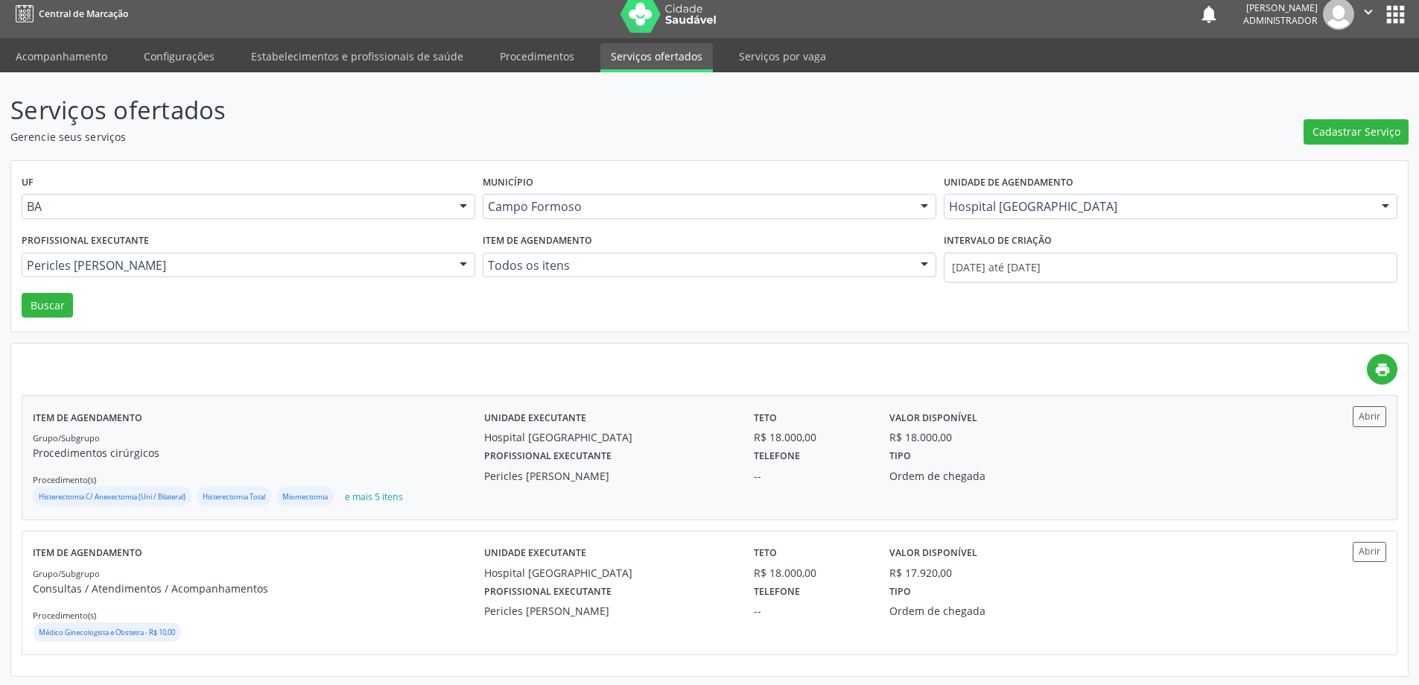
scroll to position [12, 0]
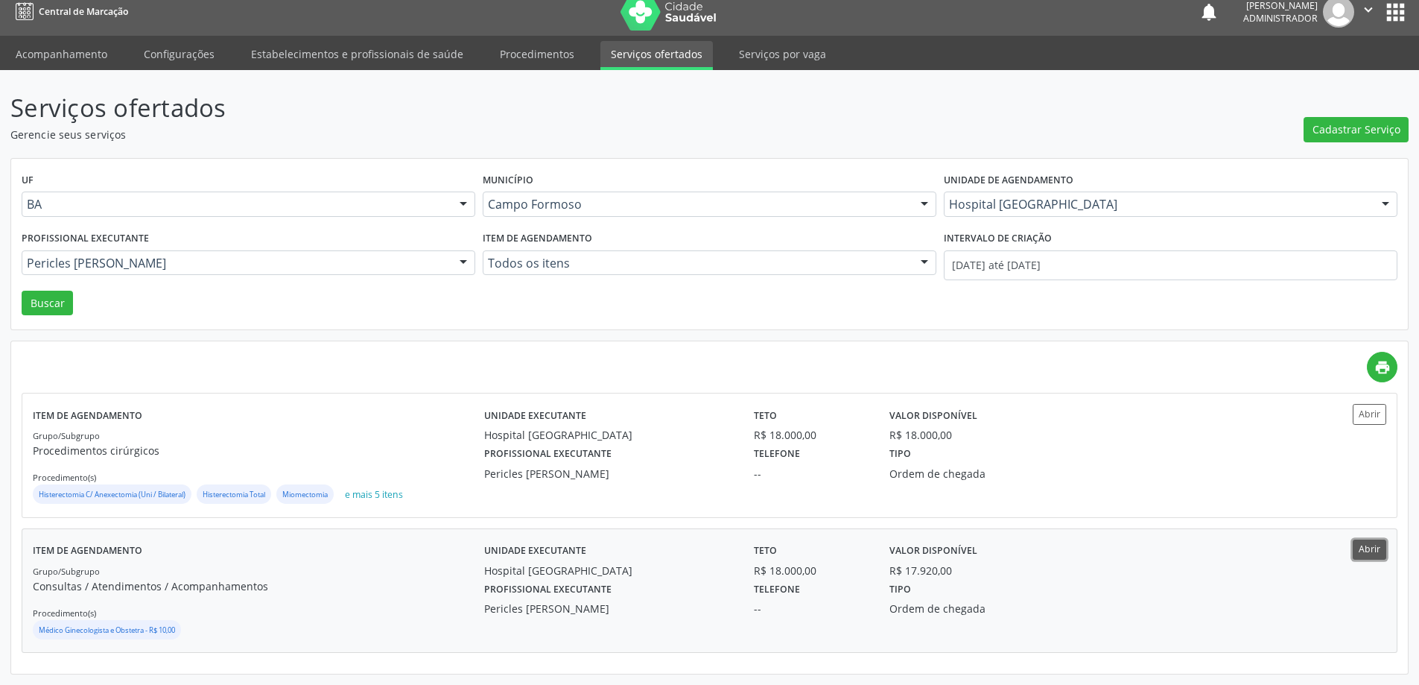
click at [1361, 539] on button "Abrir" at bounding box center [1370, 549] width 34 height 20
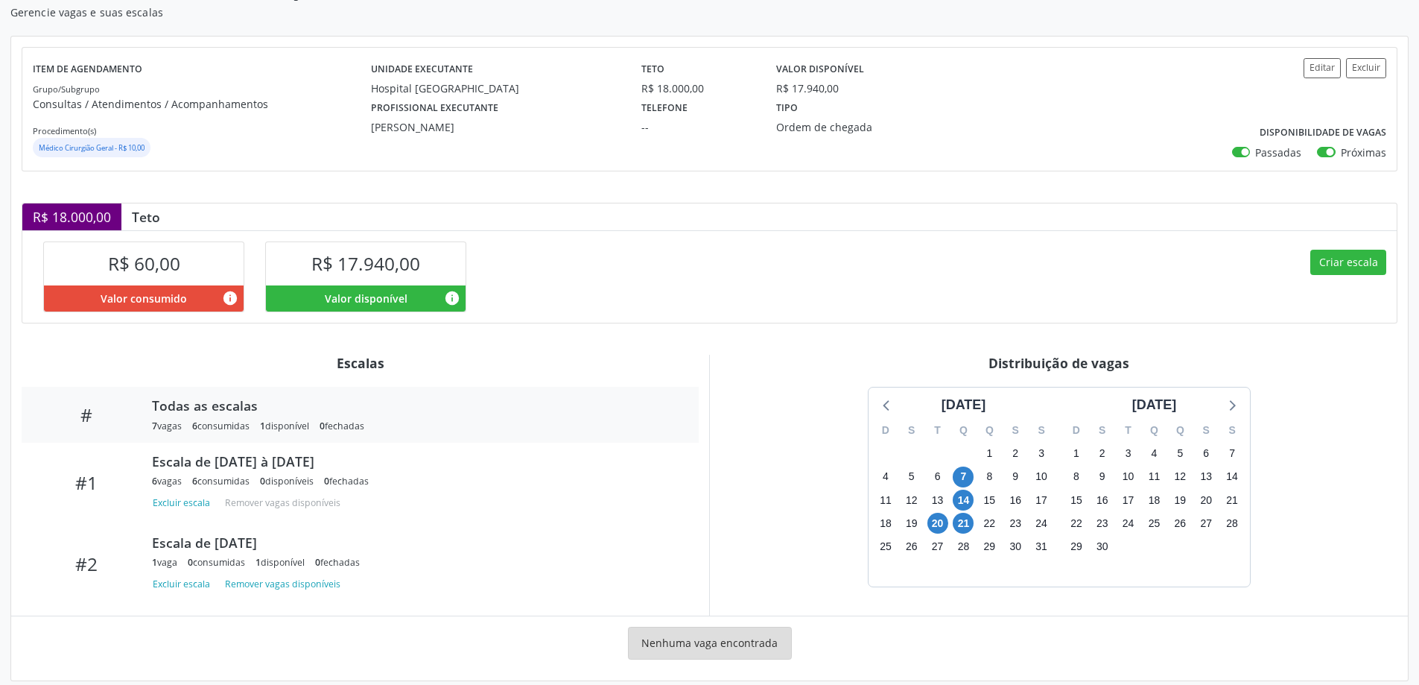
scroll to position [151, 0]
